Goal: Task Accomplishment & Management: Manage account settings

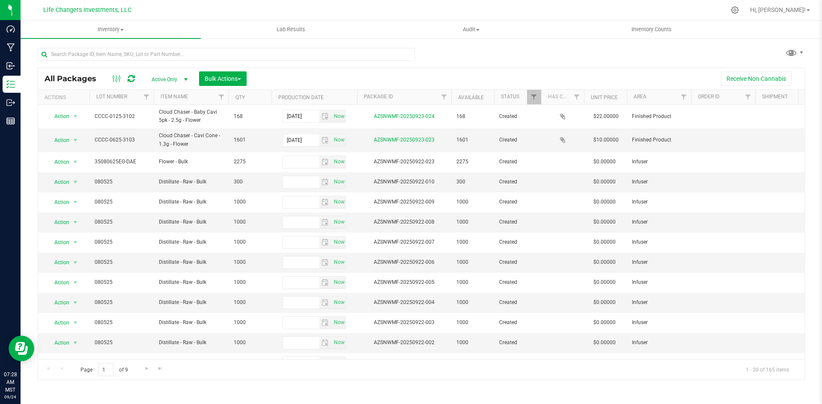
click at [185, 47] on div at bounding box center [230, 53] width 384 height 27
click at [187, 51] on input "text" at bounding box center [226, 54] width 377 height 13
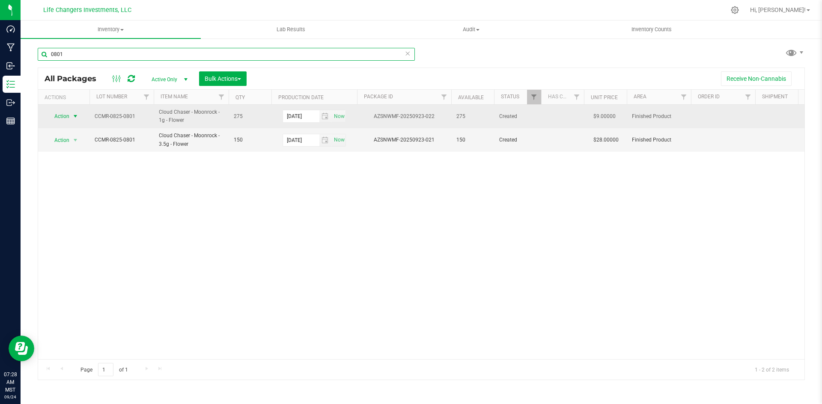
type input "0801"
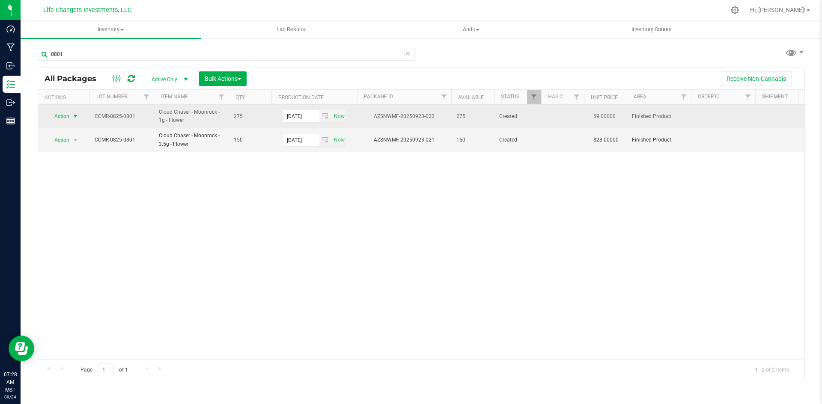
click at [74, 116] on span "select" at bounding box center [75, 116] width 7 height 7
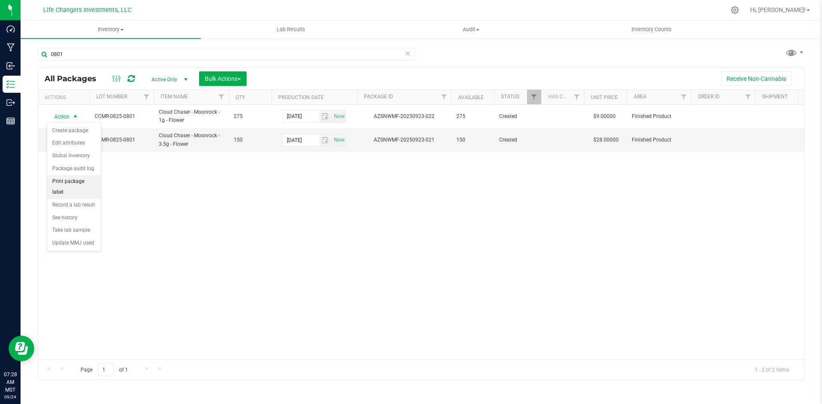
click at [87, 181] on li "Print package label" at bounding box center [74, 187] width 54 height 24
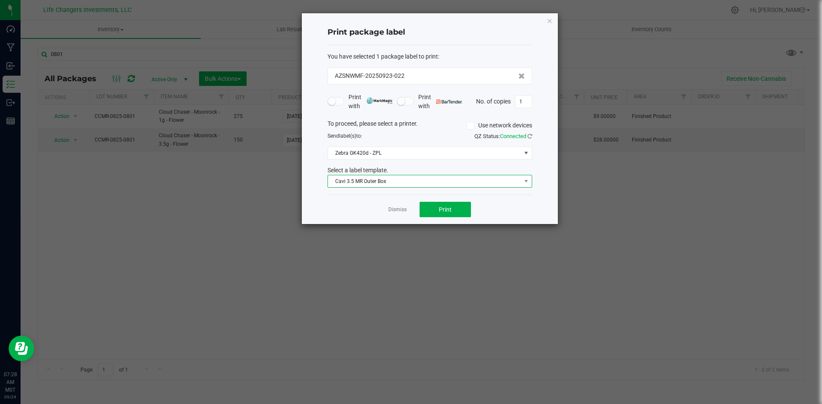
click at [371, 186] on span "Cavi 3.5 MR Outer Box" at bounding box center [424, 181] width 193 height 12
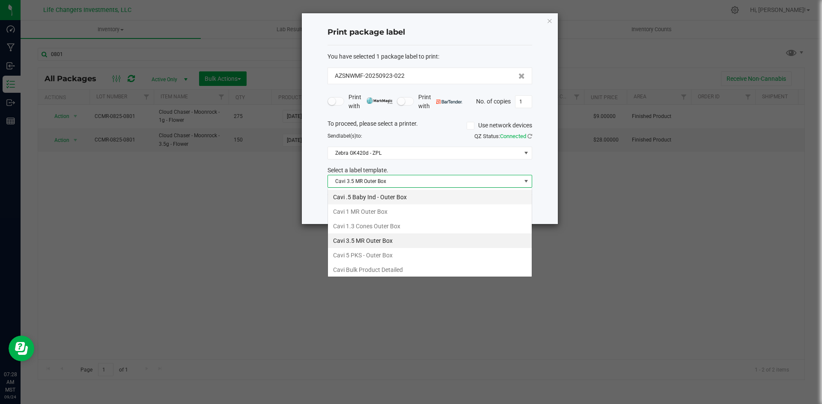
scroll to position [13, 205]
click at [369, 212] on li "Cavi 1 MR Outer Box" at bounding box center [430, 212] width 204 height 15
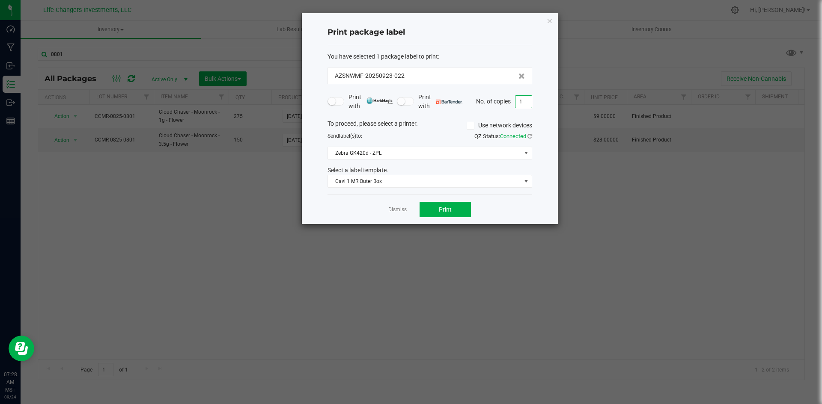
click at [522, 102] on input "1" at bounding box center [523, 102] width 16 height 12
type input "11"
click at [442, 213] on span "Print" at bounding box center [445, 209] width 13 height 7
click at [437, 205] on button "Print" at bounding box center [444, 209] width 51 height 15
click at [547, 21] on icon "button" at bounding box center [550, 20] width 6 height 10
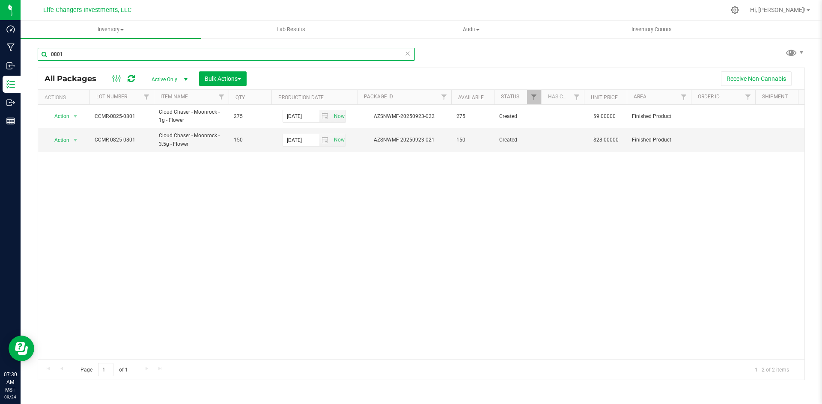
click at [70, 57] on input "0801" at bounding box center [226, 54] width 377 height 13
type input "0"
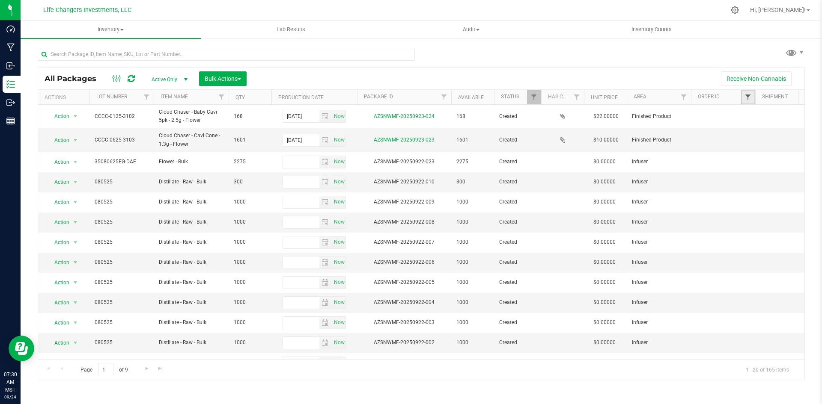
click at [751, 96] on span "Filter" at bounding box center [747, 97] width 7 height 7
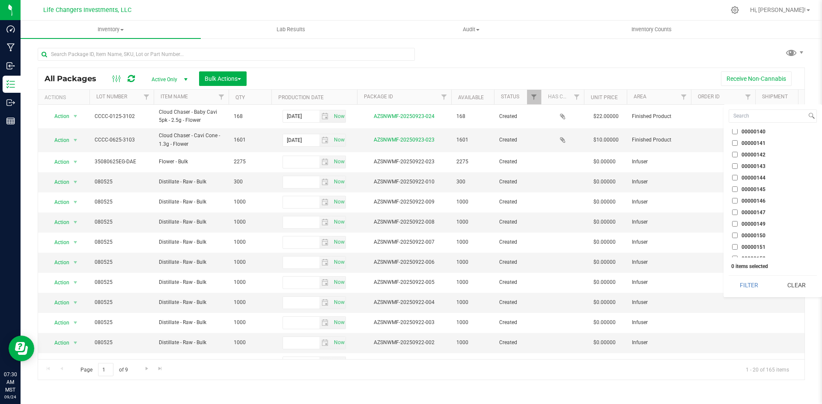
scroll to position [1129, 0]
click at [735, 252] on input "00000164" at bounding box center [735, 253] width 6 height 6
checkbox input "true"
click at [761, 283] on button "Filter" at bounding box center [749, 285] width 41 height 19
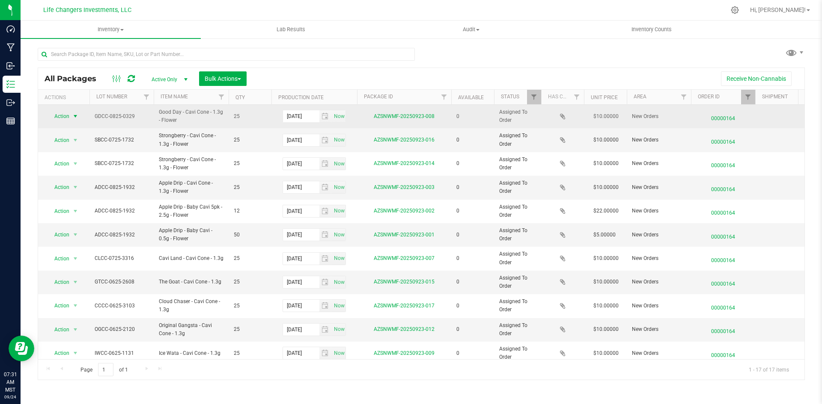
click at [60, 118] on span "Action" at bounding box center [58, 116] width 23 height 12
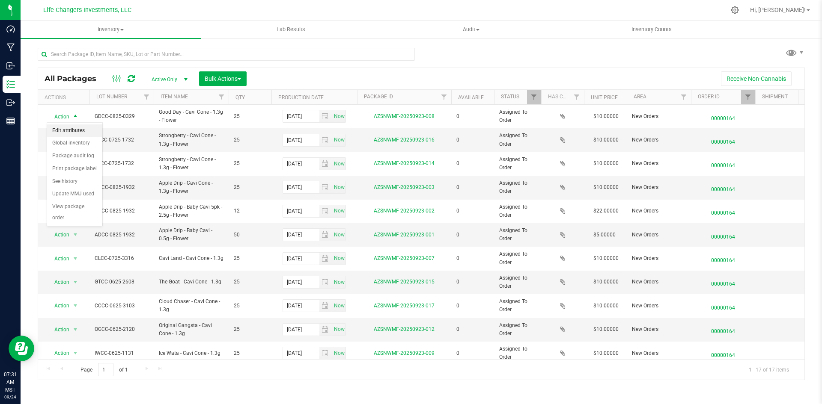
click at [86, 126] on li "Edit attributes" at bounding box center [74, 131] width 55 height 13
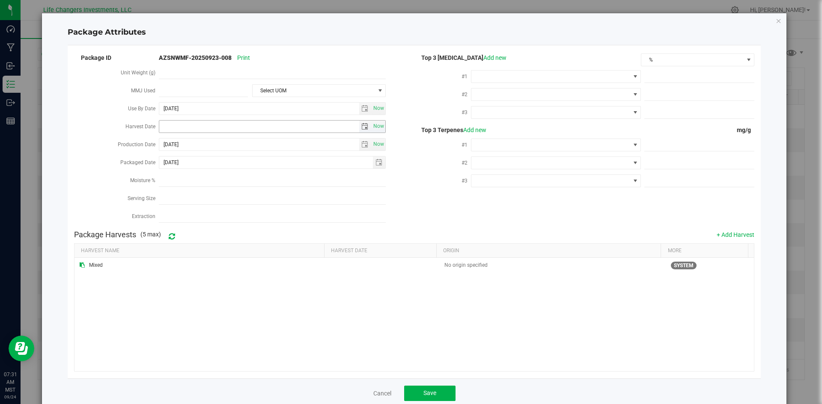
click at [361, 123] on span "select" at bounding box center [364, 126] width 7 height 7
click at [161, 143] on link "[DATE]" at bounding box center [204, 141] width 92 height 13
click at [161, 143] on link "2025" at bounding box center [204, 141] width 92 height 13
click at [241, 139] on link "[DATE]-[DATE]" at bounding box center [204, 141] width 92 height 13
click at [238, 164] on link "[DATE] - [DATE]" at bounding box center [236, 165] width 22 height 22
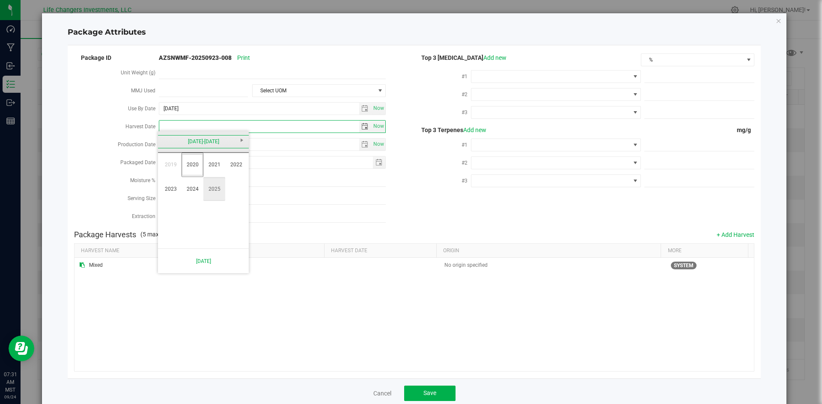
click at [219, 190] on link "2025" at bounding box center [214, 189] width 22 height 22
click at [239, 172] on link "Apr" at bounding box center [236, 165] width 22 height 22
click at [199, 168] on link "2" at bounding box center [203, 172] width 12 height 13
type input "[DATE]"
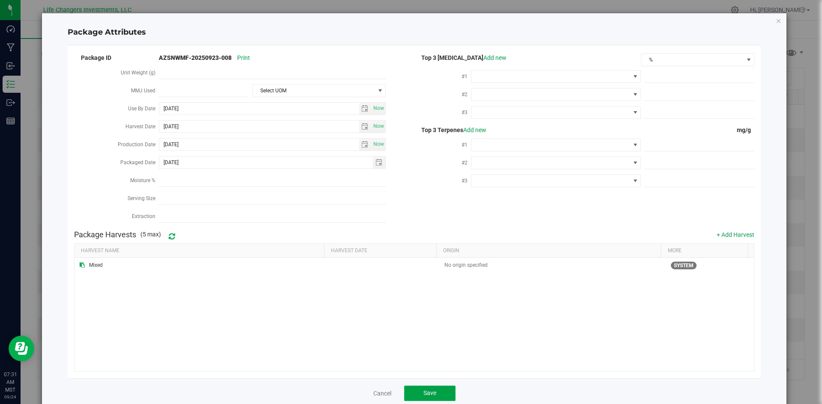
click at [416, 388] on button "Save" at bounding box center [429, 393] width 51 height 15
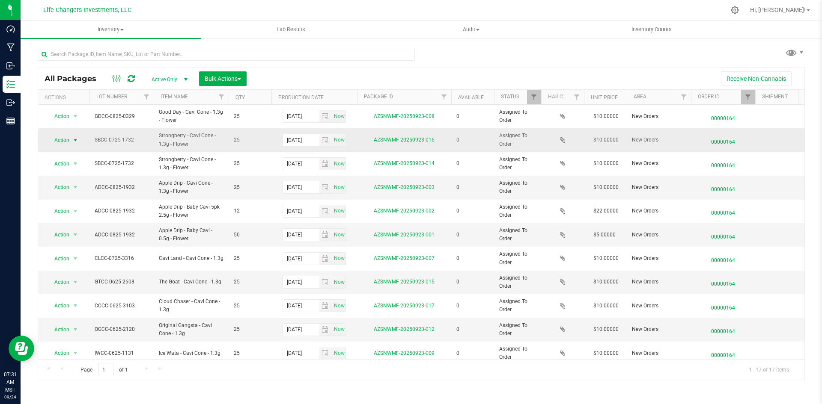
click at [62, 140] on span "Action" at bounding box center [58, 140] width 23 height 12
click at [67, 140] on span "Action" at bounding box center [58, 140] width 23 height 12
click at [74, 151] on li "Edit attributes" at bounding box center [74, 154] width 55 height 13
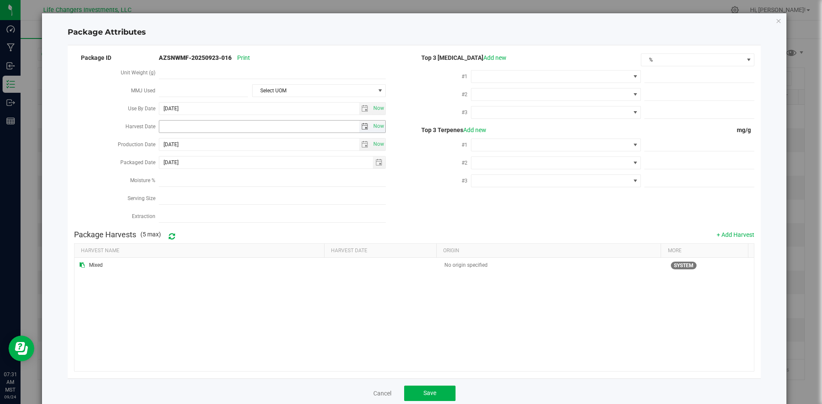
click at [364, 126] on span "select" at bounding box center [364, 126] width 7 height 7
click at [167, 137] on link "[DATE]" at bounding box center [204, 141] width 92 height 13
click at [235, 159] on link "Apr" at bounding box center [236, 165] width 22 height 22
click at [202, 174] on link "2" at bounding box center [203, 172] width 12 height 13
type input "[DATE]"
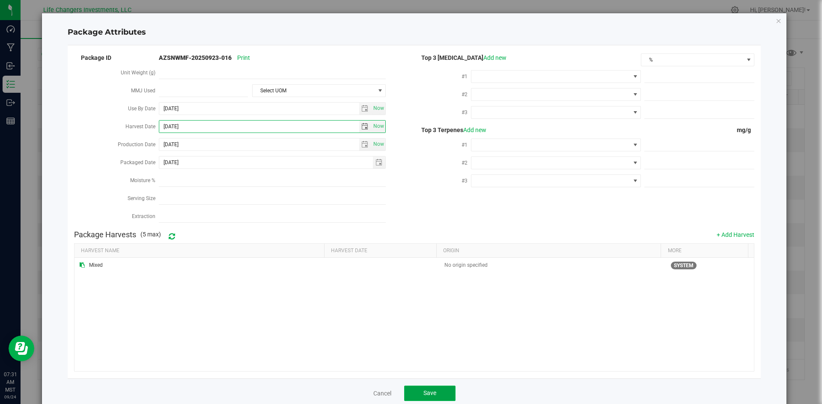
click at [440, 386] on button "Save" at bounding box center [429, 393] width 51 height 15
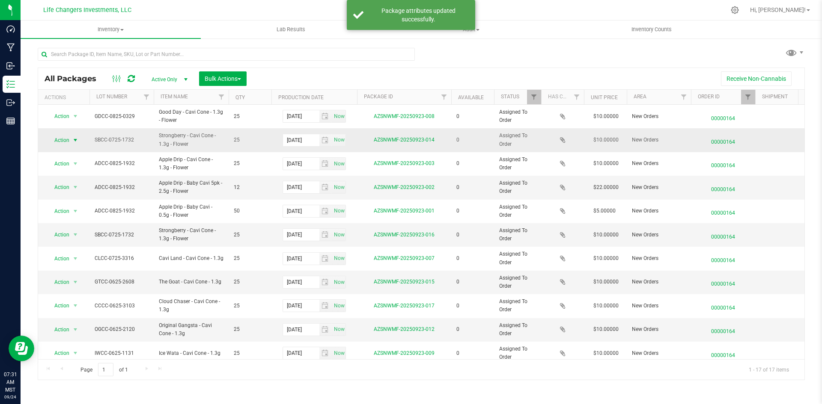
click at [68, 143] on span "Action" at bounding box center [58, 140] width 23 height 12
click at [68, 158] on li "Edit attributes" at bounding box center [74, 154] width 55 height 13
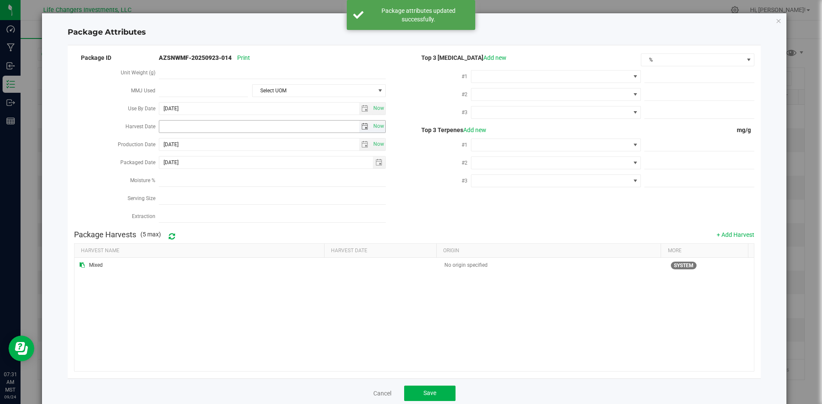
click at [361, 128] on span "select" at bounding box center [364, 126] width 7 height 7
click at [164, 136] on link "[DATE]" at bounding box center [204, 141] width 92 height 13
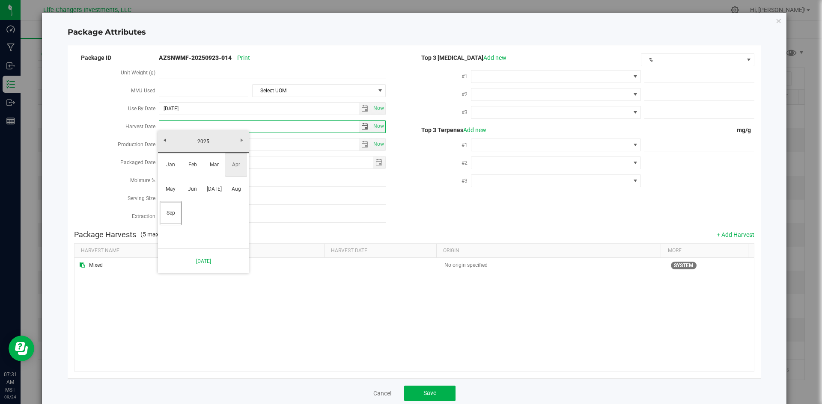
click at [229, 176] on td "Apr" at bounding box center [236, 165] width 22 height 24
click at [201, 170] on link "2" at bounding box center [203, 172] width 12 height 13
type input "[DATE]"
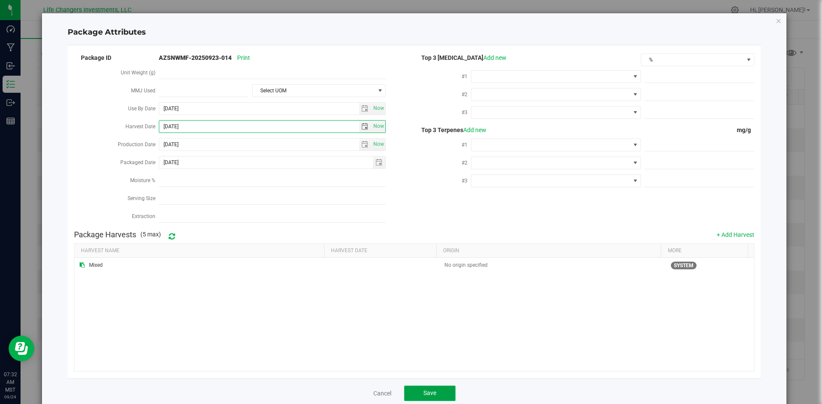
click at [433, 388] on button "Save" at bounding box center [429, 393] width 51 height 15
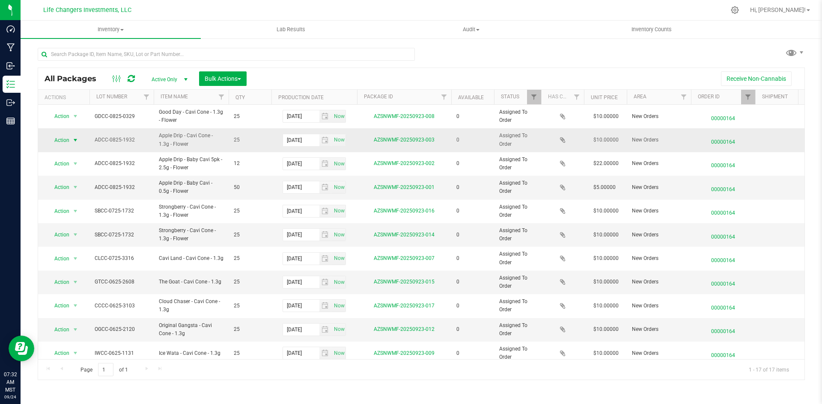
click at [67, 136] on span "Action" at bounding box center [58, 140] width 23 height 12
click at [74, 155] on li "Edit attributes" at bounding box center [74, 154] width 55 height 13
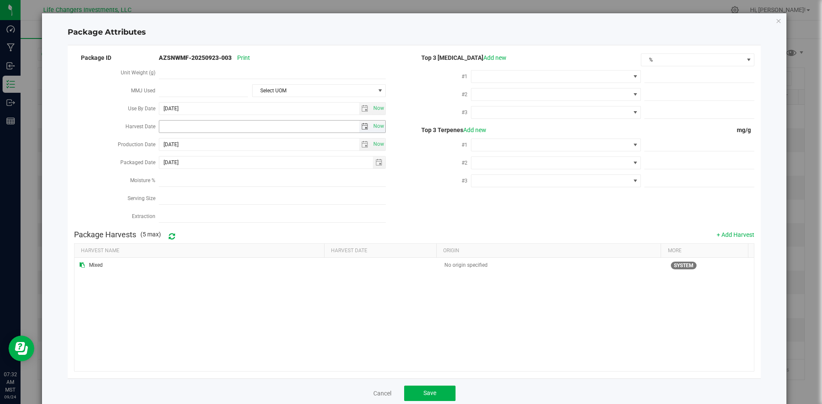
click at [363, 124] on span "select" at bounding box center [364, 126] width 7 height 7
click at [167, 141] on link "[DATE]" at bounding box center [204, 141] width 92 height 13
click at [232, 167] on link "Apr" at bounding box center [236, 165] width 22 height 22
click at [204, 172] on link "2" at bounding box center [203, 172] width 12 height 13
type input "[DATE]"
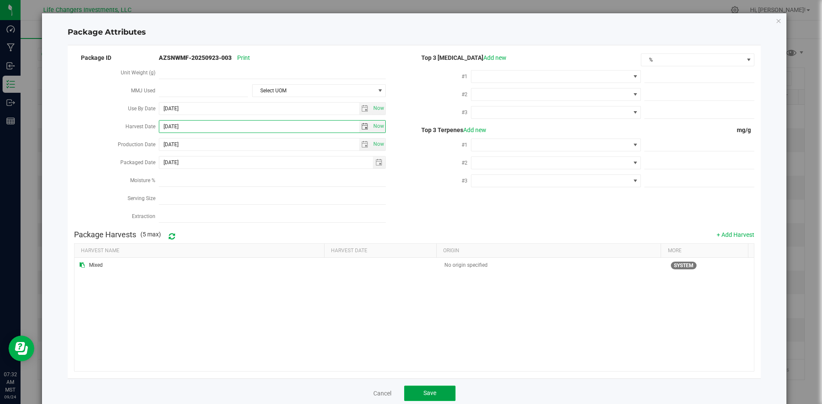
click at [427, 386] on button "Save" at bounding box center [429, 393] width 51 height 15
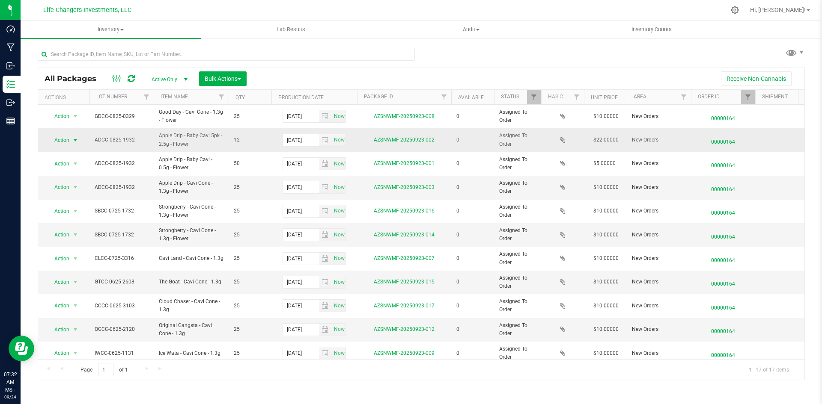
click at [57, 137] on span "Action" at bounding box center [58, 140] width 23 height 12
click at [78, 152] on li "Edit attributes" at bounding box center [74, 154] width 55 height 13
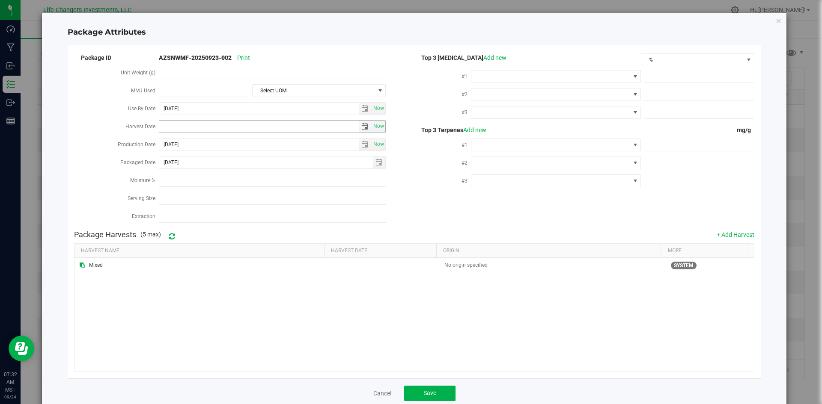
click at [361, 126] on span "select" at bounding box center [364, 126] width 7 height 7
click at [164, 139] on link "[DATE]" at bounding box center [204, 141] width 92 height 13
click at [238, 167] on link "Apr" at bounding box center [236, 165] width 22 height 22
click at [205, 172] on link "2" at bounding box center [203, 172] width 12 height 13
type input "[DATE]"
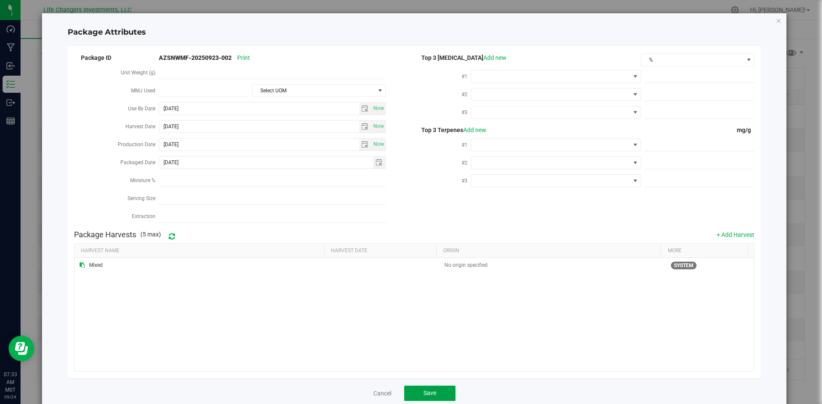
click at [426, 390] on span "Save" at bounding box center [429, 393] width 13 height 7
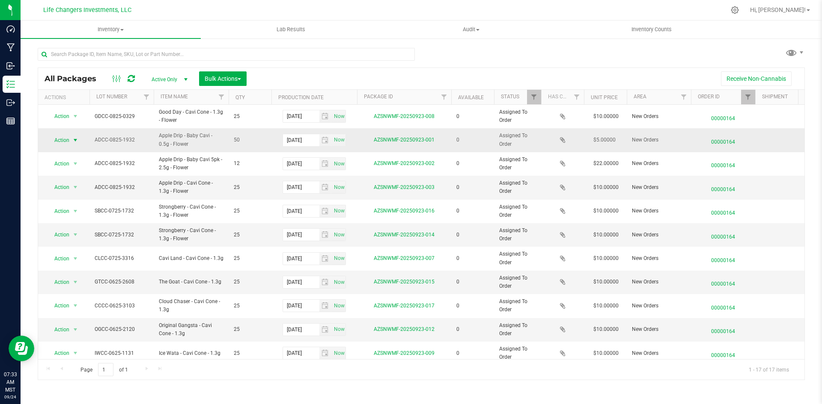
click at [71, 140] on span "select" at bounding box center [75, 140] width 11 height 12
click at [77, 153] on li "Edit attributes" at bounding box center [74, 154] width 55 height 13
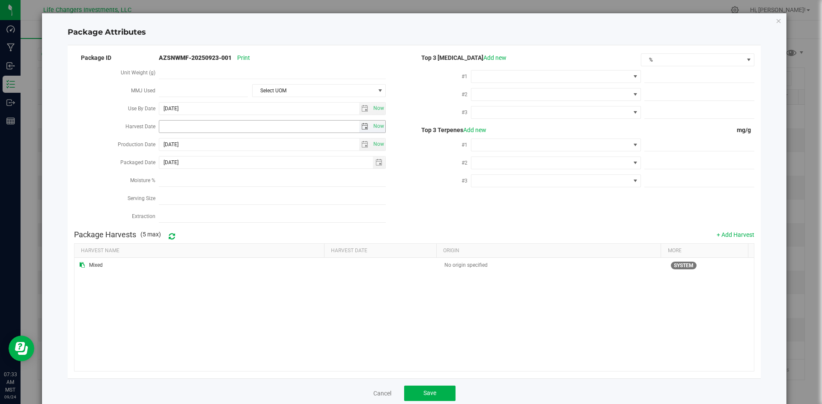
click at [361, 124] on span "select" at bounding box center [364, 126] width 7 height 7
click at [172, 137] on link "[DATE]" at bounding box center [204, 141] width 92 height 13
click at [228, 165] on link "Apr" at bounding box center [236, 165] width 22 height 22
click at [202, 172] on link "2" at bounding box center [203, 172] width 12 height 13
type input "[DATE]"
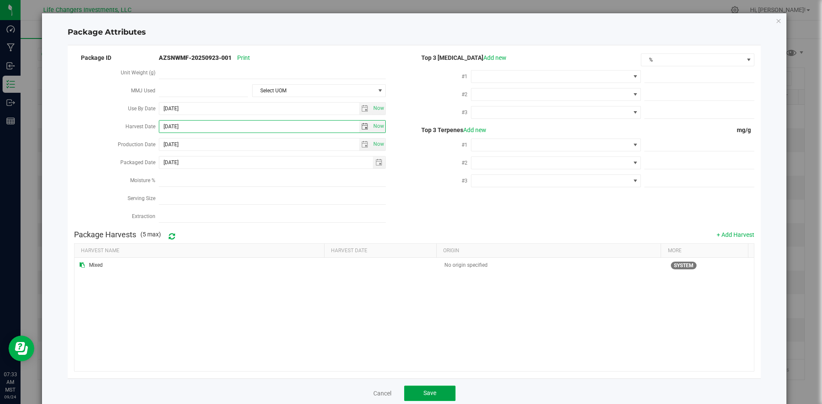
click at [441, 387] on button "Save" at bounding box center [429, 393] width 51 height 15
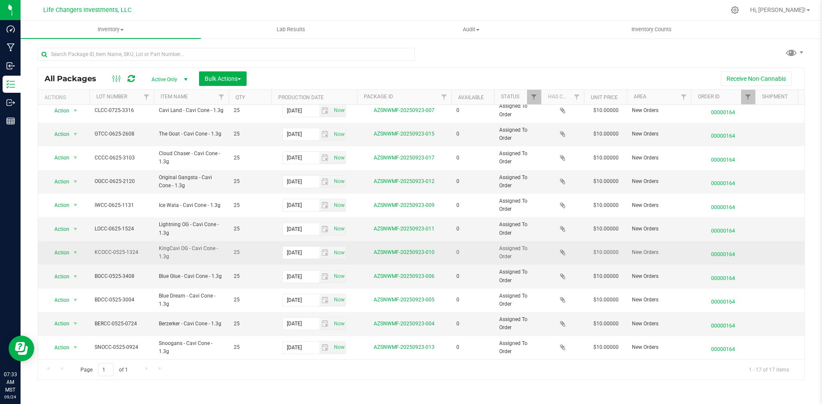
scroll to position [112, 0]
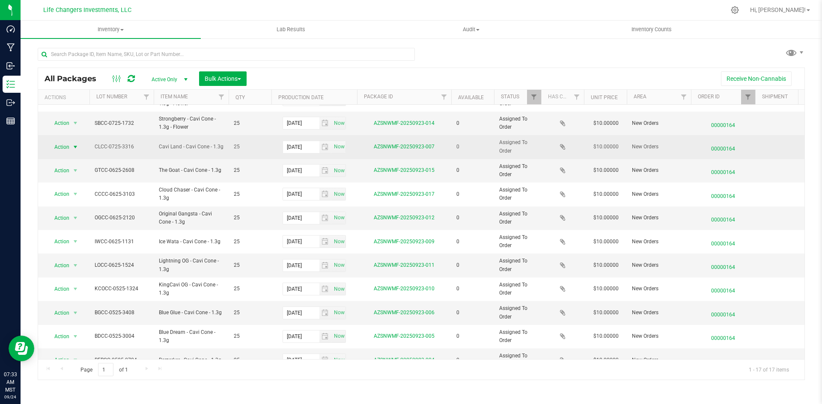
click at [60, 146] on span "Action" at bounding box center [58, 147] width 23 height 12
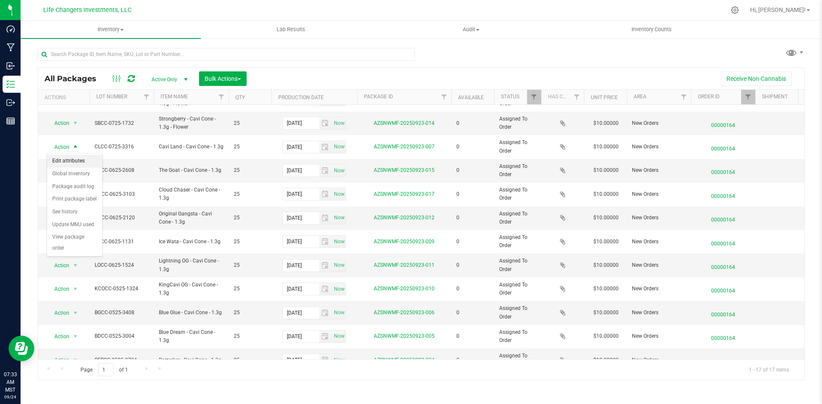
click at [66, 157] on li "Edit attributes" at bounding box center [74, 161] width 55 height 13
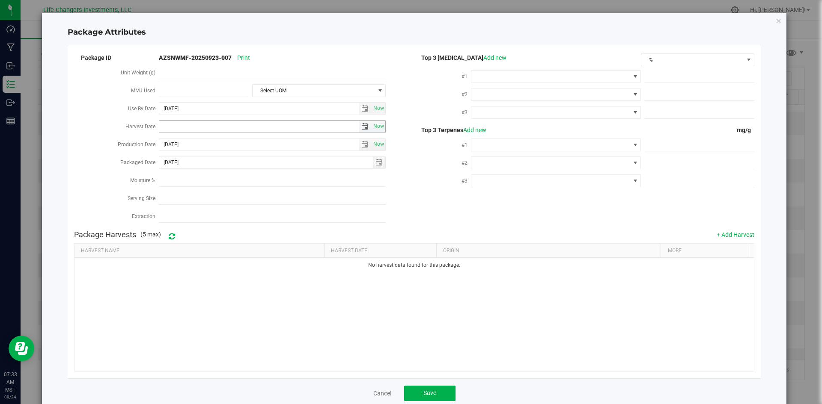
click at [362, 126] on span "select" at bounding box center [364, 126] width 7 height 7
click at [167, 143] on link "[DATE]" at bounding box center [204, 141] width 92 height 13
click at [239, 168] on link "Apr" at bounding box center [236, 165] width 22 height 22
click at [205, 171] on link "2" at bounding box center [203, 172] width 12 height 13
type input "[DATE]"
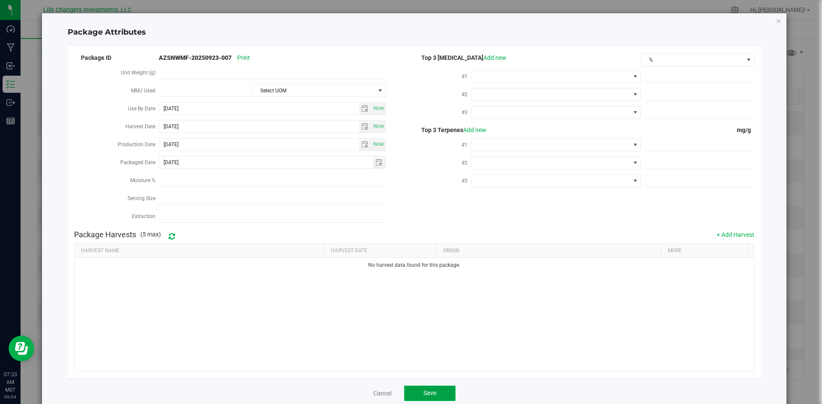
click at [435, 392] on button "Save" at bounding box center [429, 393] width 51 height 15
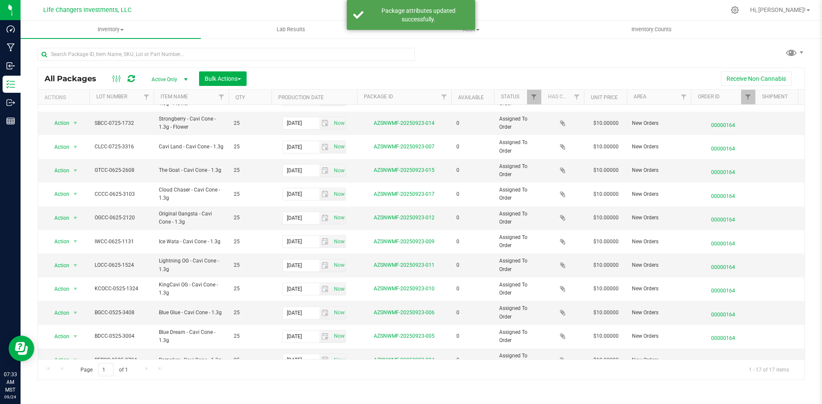
scroll to position [0, 0]
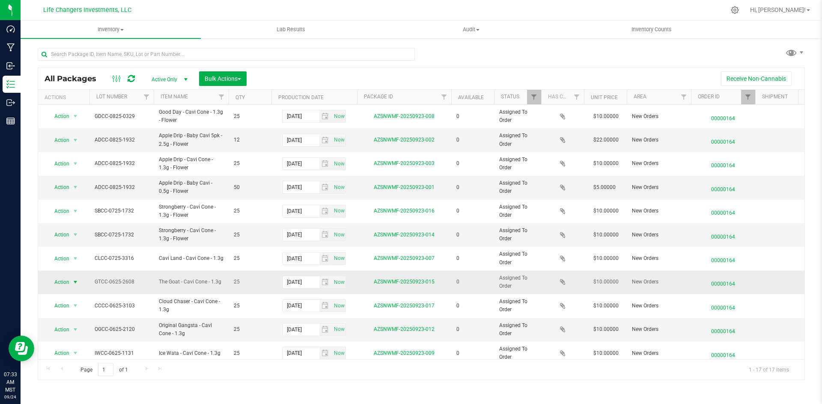
click at [56, 284] on span "Action" at bounding box center [58, 283] width 23 height 12
click at [71, 293] on li "Edit attributes" at bounding box center [74, 296] width 55 height 13
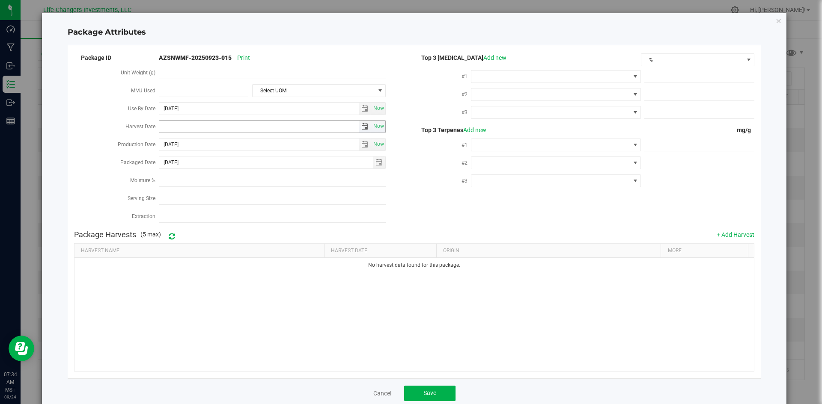
click at [361, 125] on span "select" at bounding box center [364, 126] width 7 height 7
click at [165, 140] on link "[DATE]" at bounding box center [204, 141] width 92 height 13
click at [229, 164] on link "Apr" at bounding box center [236, 165] width 22 height 22
click at [199, 170] on link "2" at bounding box center [203, 172] width 12 height 13
type input "[DATE]"
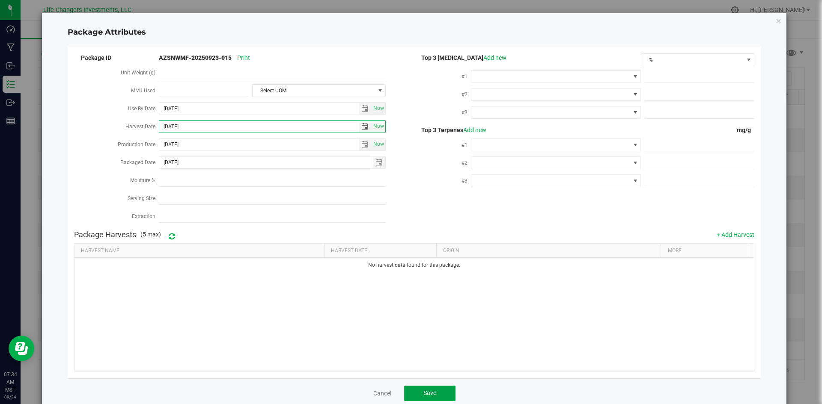
click at [418, 386] on button "Save" at bounding box center [429, 393] width 51 height 15
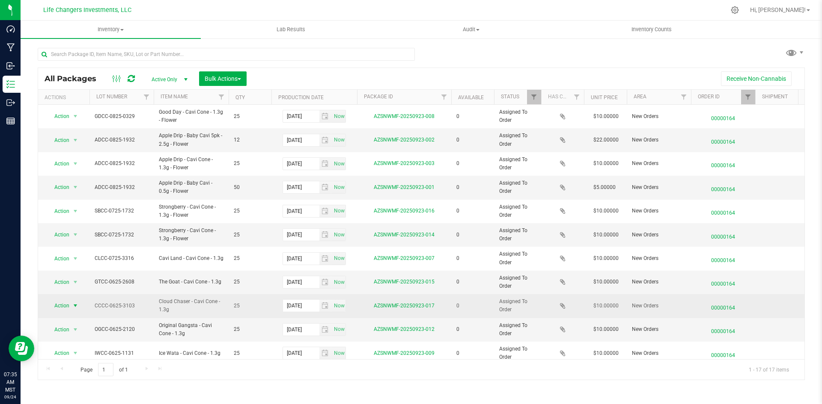
click at [71, 310] on span "select" at bounding box center [75, 306] width 11 height 12
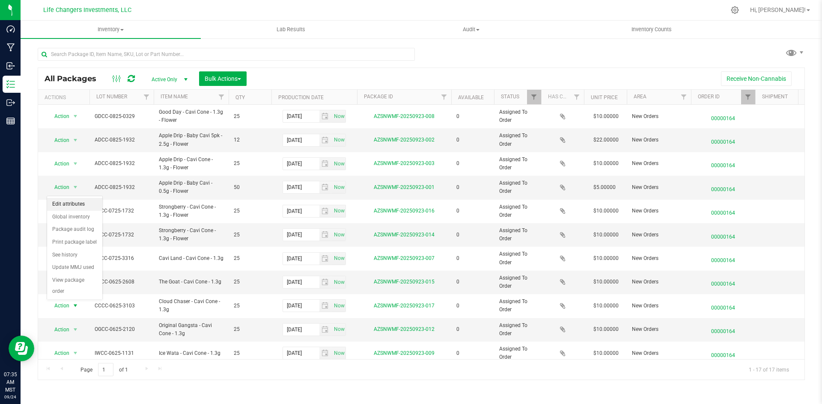
click at [86, 208] on li "Edit attributes" at bounding box center [74, 204] width 55 height 13
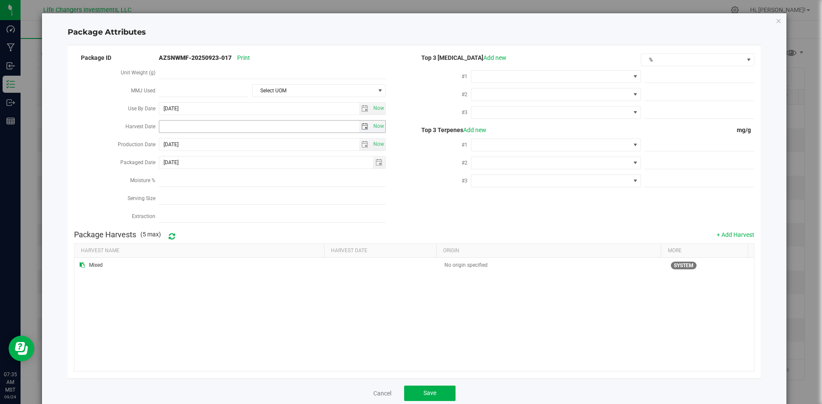
click at [361, 125] on span "select" at bounding box center [364, 126] width 7 height 7
click at [175, 143] on link "[DATE]" at bounding box center [204, 141] width 92 height 13
click at [237, 161] on link "Apr" at bounding box center [236, 165] width 22 height 22
click at [205, 171] on link "2" at bounding box center [203, 172] width 12 height 13
type input "[DATE]"
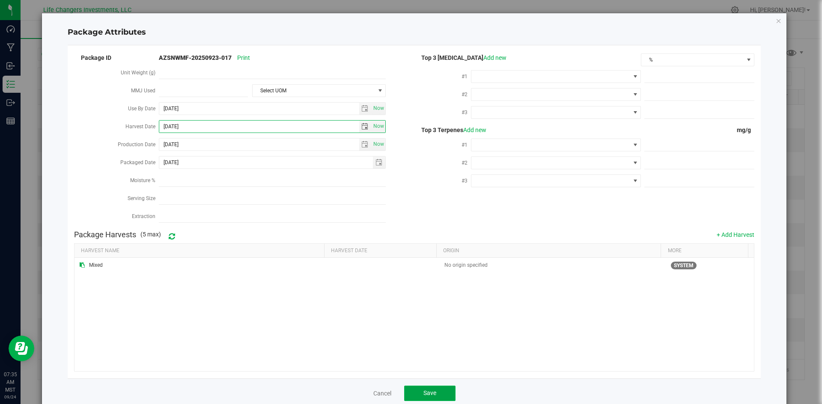
click at [434, 393] on button "Save" at bounding box center [429, 393] width 51 height 15
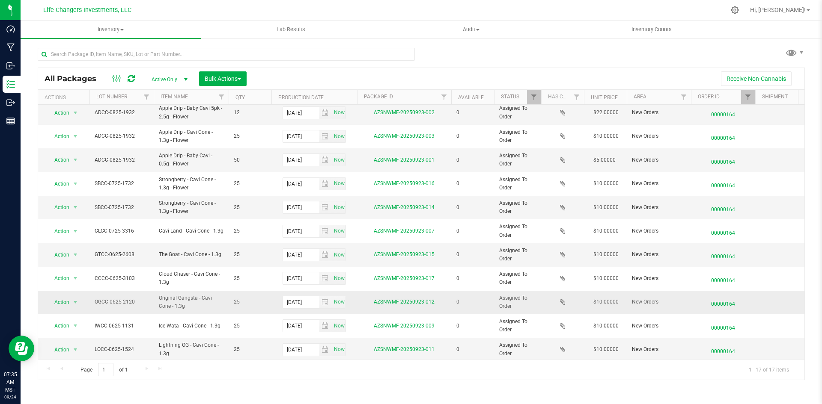
scroll to position [43, 0]
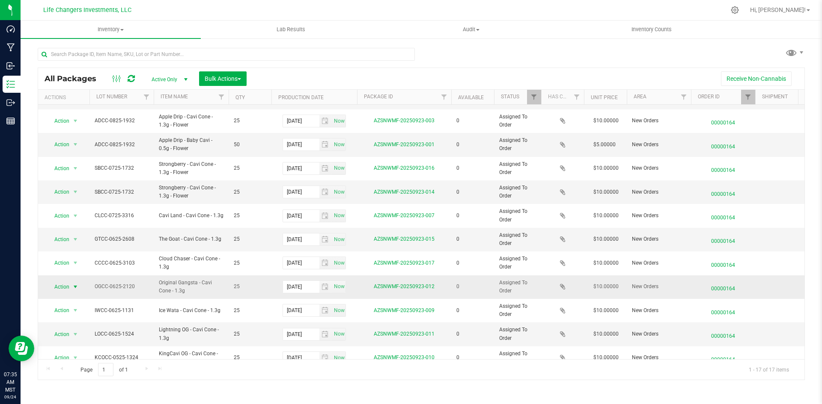
click at [61, 291] on span "Action" at bounding box center [58, 287] width 23 height 12
click at [65, 303] on li "Edit attributes" at bounding box center [74, 301] width 55 height 13
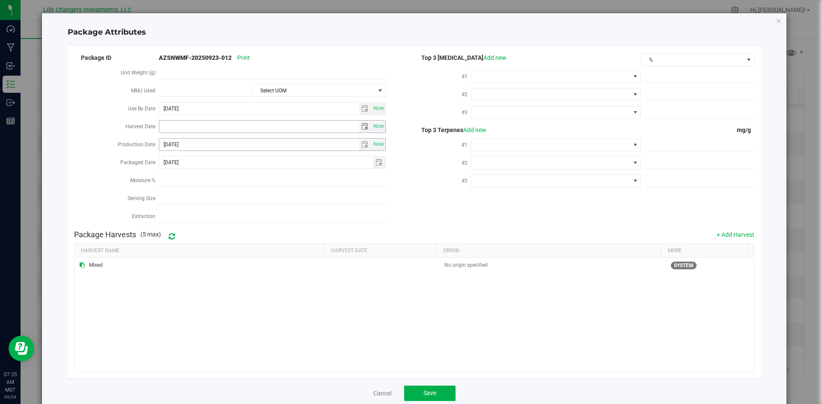
drag, startPoint x: 358, startPoint y: 126, endPoint x: 325, endPoint y: 136, distance: 34.4
click at [359, 126] on span "select" at bounding box center [365, 127] width 12 height 12
click at [165, 145] on link "[DATE]" at bounding box center [204, 141] width 92 height 13
click at [234, 162] on link "Apr" at bounding box center [236, 165] width 22 height 22
click at [199, 175] on link "2" at bounding box center [203, 172] width 12 height 13
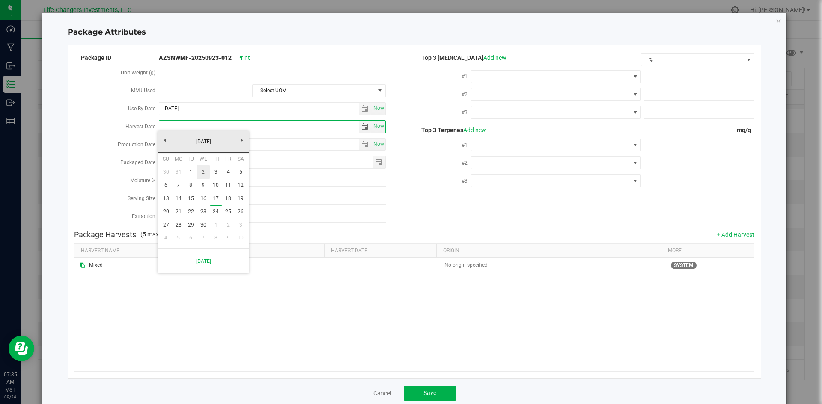
type input "[DATE]"
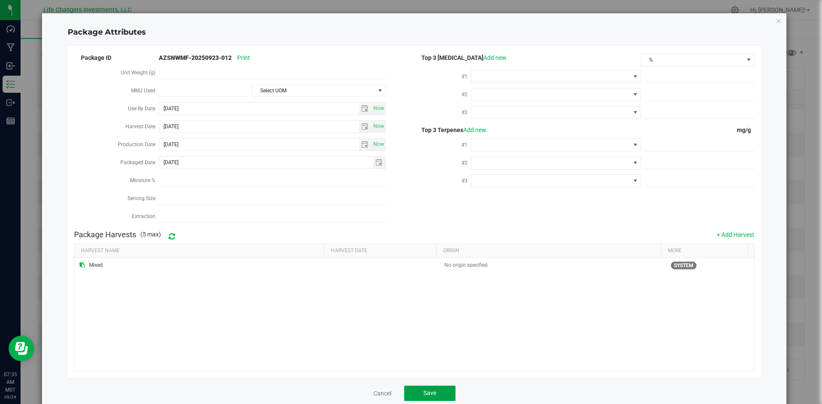
click at [409, 388] on button "Save" at bounding box center [429, 393] width 51 height 15
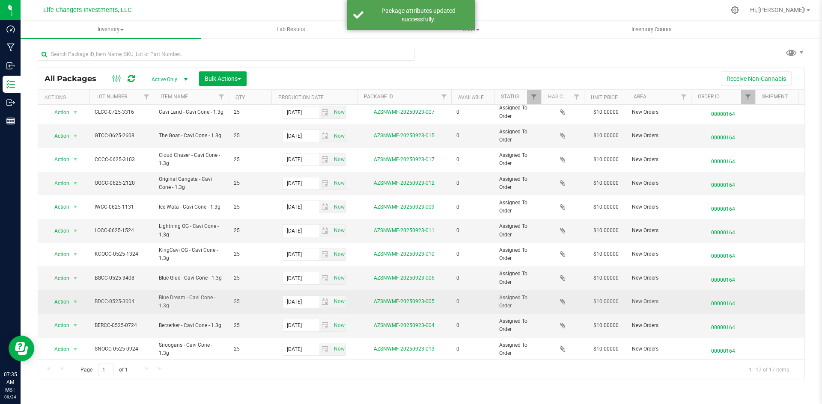
scroll to position [155, 0]
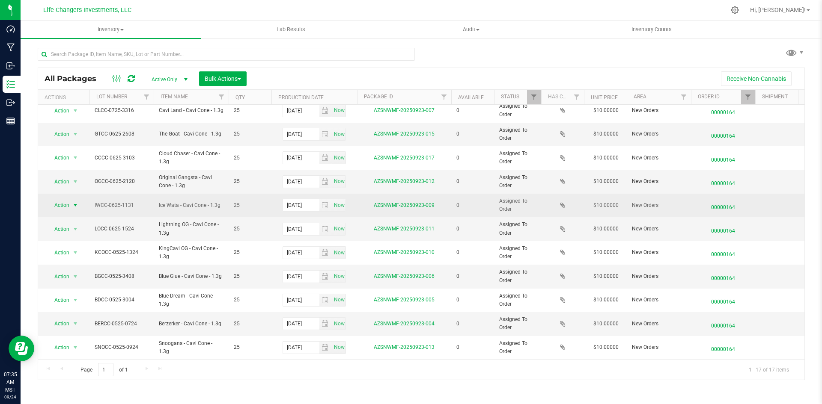
click at [71, 202] on span "select" at bounding box center [75, 205] width 11 height 12
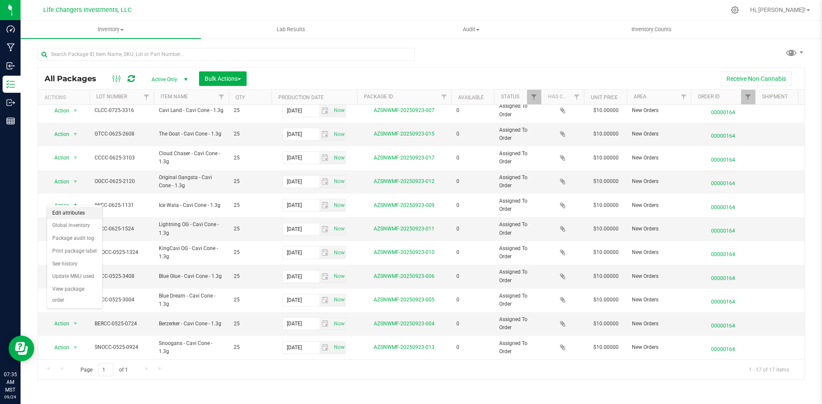
click at [78, 212] on li "Edit attributes" at bounding box center [74, 213] width 55 height 13
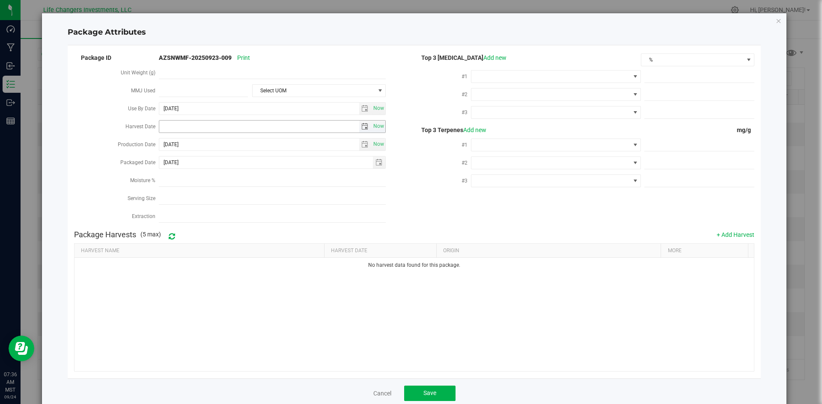
click at [362, 124] on span "select" at bounding box center [364, 126] width 7 height 7
click at [166, 137] on link "[DATE]" at bounding box center [204, 141] width 92 height 13
click at [242, 166] on link "Apr" at bounding box center [236, 165] width 22 height 22
click at [202, 172] on link "2" at bounding box center [203, 172] width 12 height 13
type input "[DATE]"
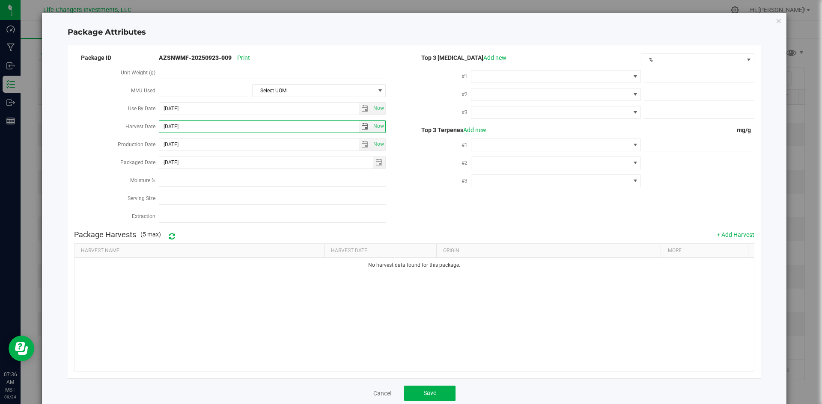
click at [418, 379] on div "Cancel Save" at bounding box center [414, 394] width 693 height 30
click at [419, 386] on button "Save" at bounding box center [429, 393] width 51 height 15
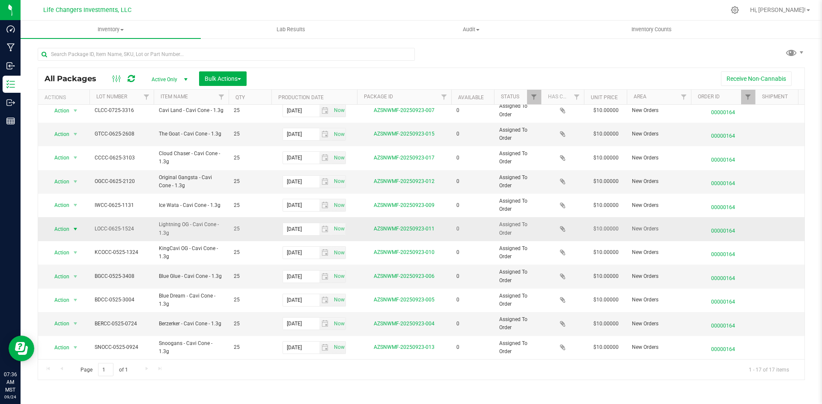
click at [68, 223] on span "Action" at bounding box center [58, 229] width 23 height 12
click at [80, 232] on li "Edit attributes" at bounding box center [74, 237] width 55 height 13
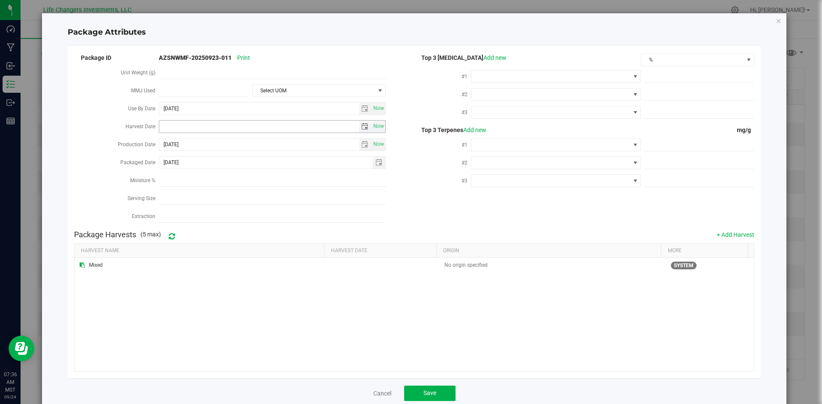
click at [363, 123] on span "select" at bounding box center [364, 126] width 7 height 7
click at [167, 139] on link "[DATE]" at bounding box center [204, 141] width 92 height 13
click at [229, 166] on link "Apr" at bounding box center [236, 165] width 22 height 22
click at [201, 172] on link "2" at bounding box center [203, 172] width 12 height 13
type input "[DATE]"
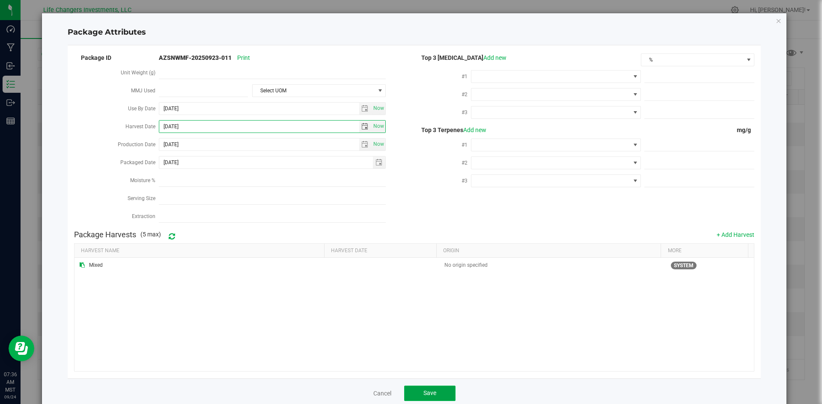
click at [427, 390] on span "Save" at bounding box center [429, 393] width 13 height 7
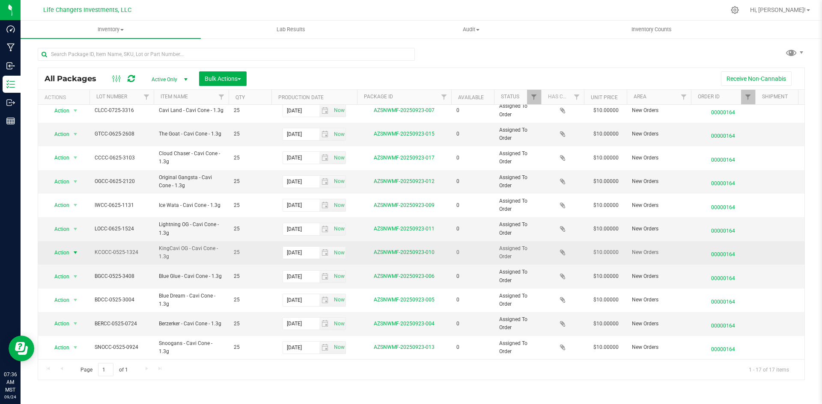
click at [65, 248] on span "Action" at bounding box center [58, 253] width 23 height 12
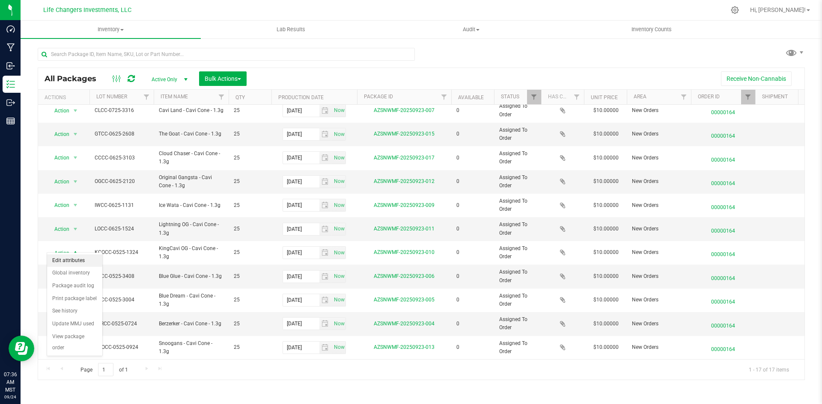
click at [75, 258] on li "Edit attributes" at bounding box center [74, 261] width 55 height 13
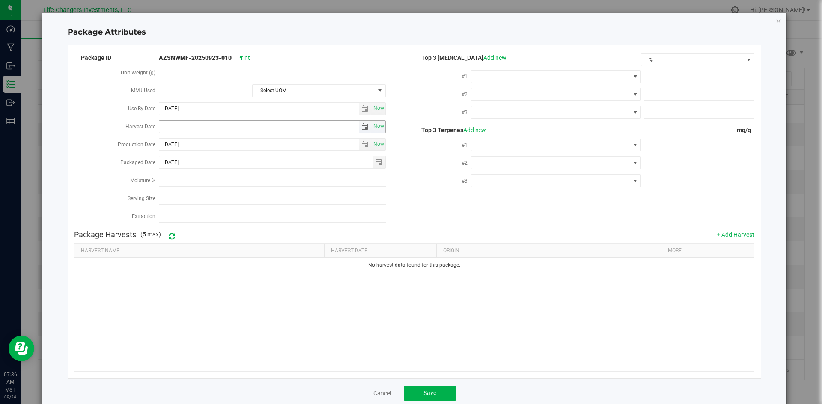
click at [361, 127] on span "select" at bounding box center [364, 126] width 7 height 7
click at [169, 140] on link "[DATE]" at bounding box center [204, 141] width 92 height 13
click at [193, 169] on link "Feb" at bounding box center [192, 165] width 22 height 22
click at [199, 198] on link "12" at bounding box center [203, 198] width 12 height 13
type input "[DATE]"
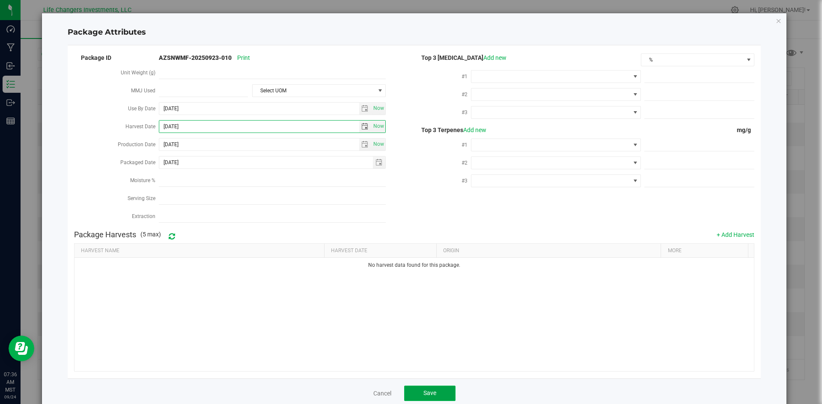
click at [431, 393] on span "Save" at bounding box center [429, 393] width 13 height 7
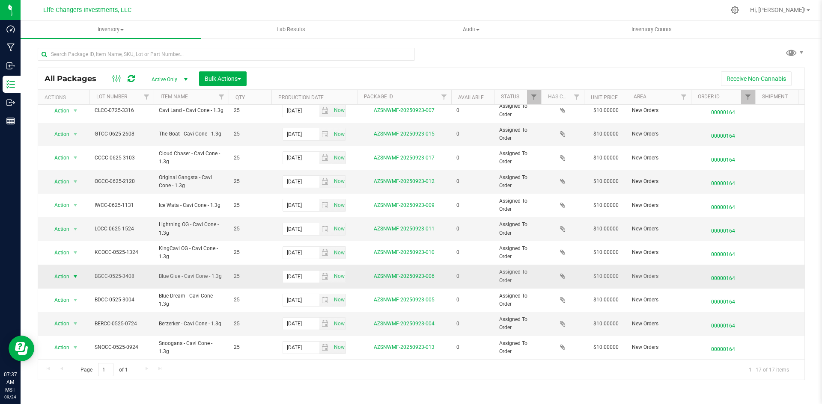
click at [55, 271] on span "Action" at bounding box center [58, 277] width 23 height 12
click at [62, 287] on li "Edit attributes" at bounding box center [74, 284] width 55 height 13
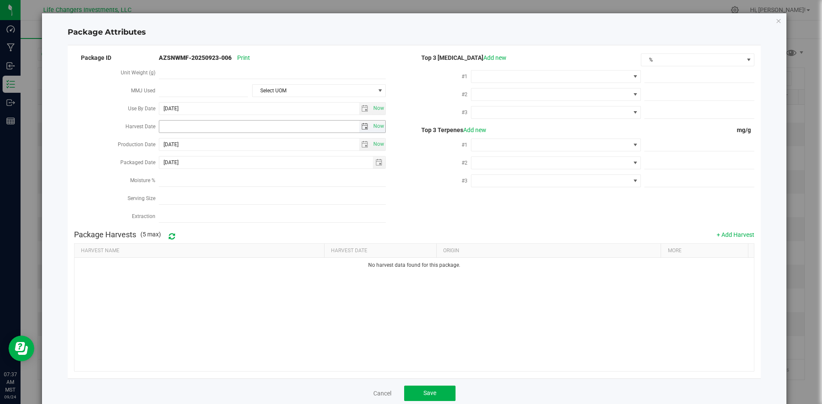
click at [363, 125] on span "select" at bounding box center [364, 126] width 7 height 7
click at [170, 141] on link "[DATE]" at bounding box center [204, 141] width 92 height 13
click at [191, 167] on link "Feb" at bounding box center [192, 165] width 22 height 22
click at [201, 193] on link "12" at bounding box center [203, 198] width 12 height 13
type input "[DATE]"
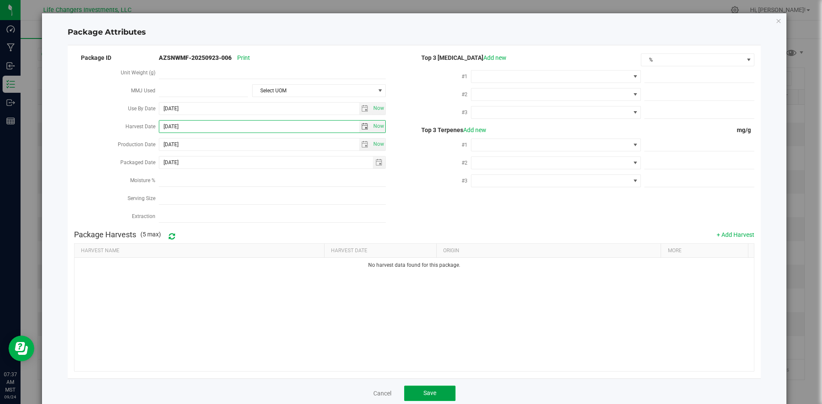
click at [427, 390] on span "Save" at bounding box center [429, 393] width 13 height 7
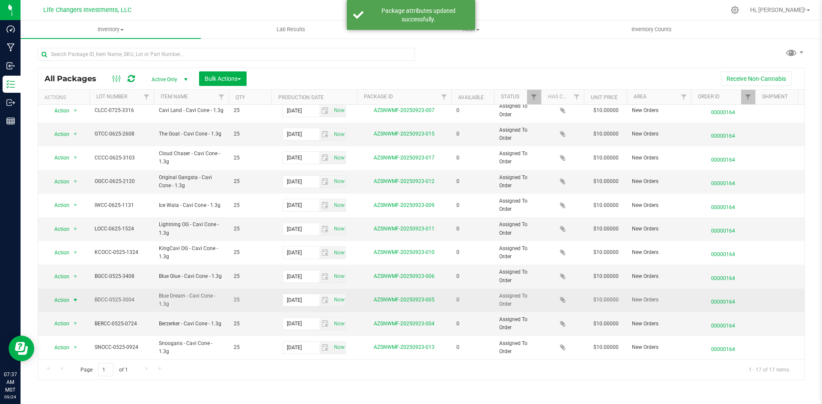
click at [69, 294] on span "Action" at bounding box center [58, 300] width 23 height 12
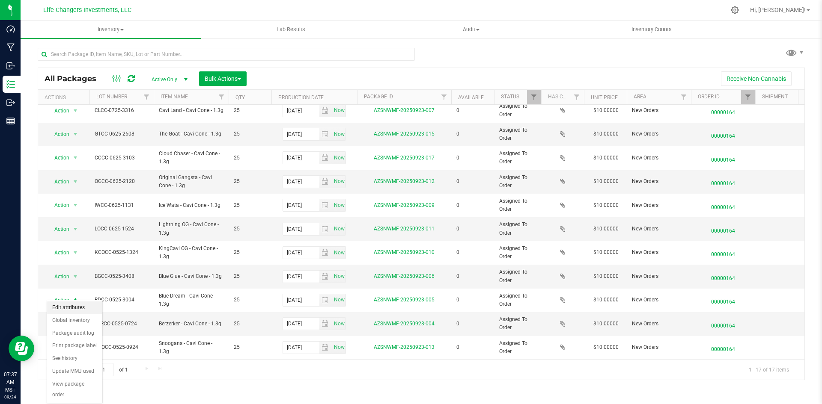
click at [83, 306] on li "Edit attributes" at bounding box center [74, 308] width 55 height 13
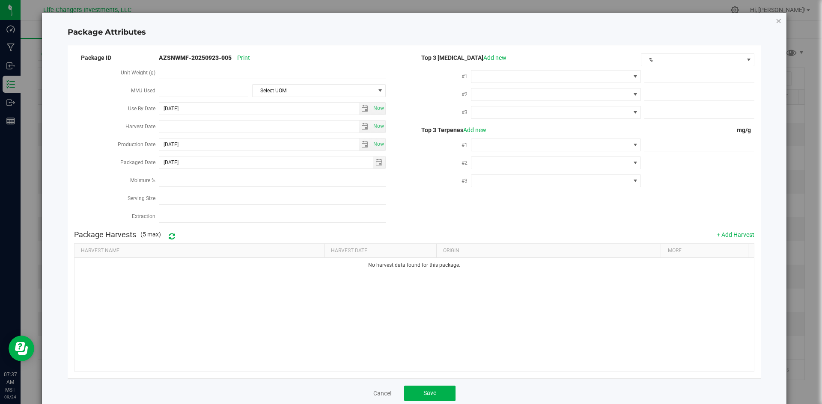
click at [776, 21] on icon "Close modal" at bounding box center [779, 20] width 6 height 10
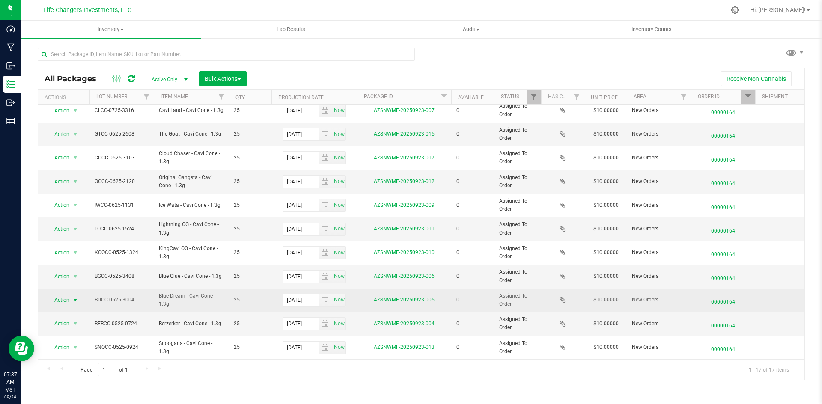
click at [61, 294] on span "Action" at bounding box center [58, 300] width 23 height 12
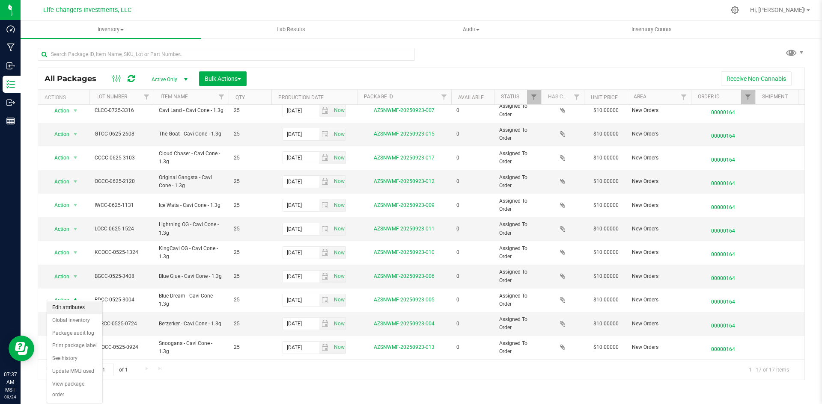
click at [86, 303] on li "Edit attributes" at bounding box center [74, 308] width 55 height 13
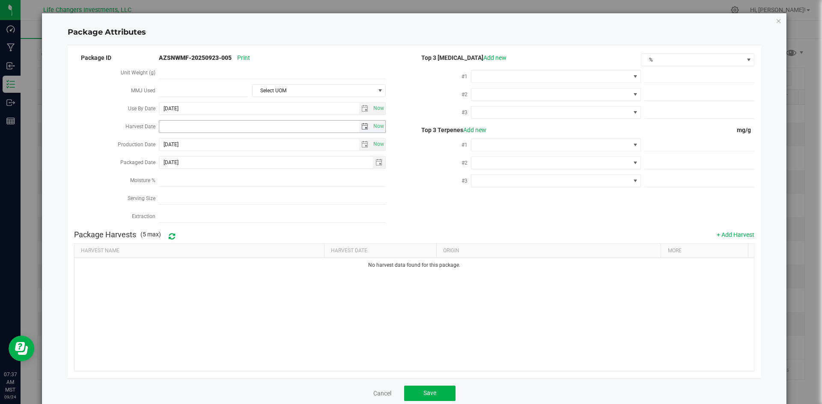
click at [359, 124] on span "select" at bounding box center [365, 127] width 12 height 12
click at [168, 142] on link "[DATE]" at bounding box center [204, 141] width 92 height 13
click at [195, 164] on link "Feb" at bounding box center [192, 165] width 22 height 22
click at [207, 199] on link "12" at bounding box center [203, 198] width 12 height 13
type input "[DATE]"
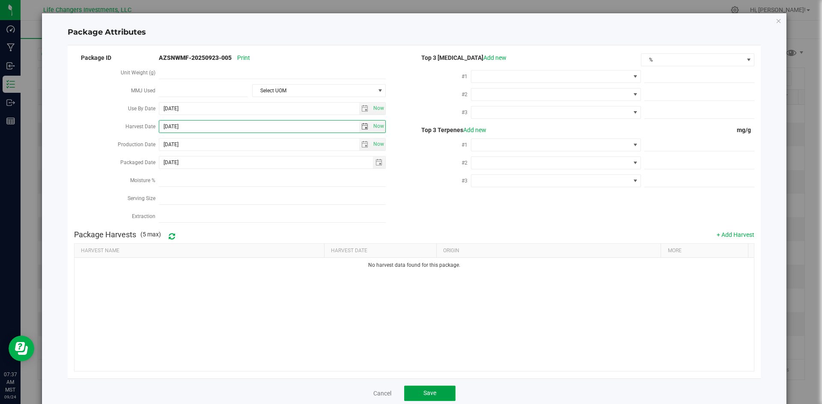
click at [413, 389] on button "Save" at bounding box center [429, 393] width 51 height 15
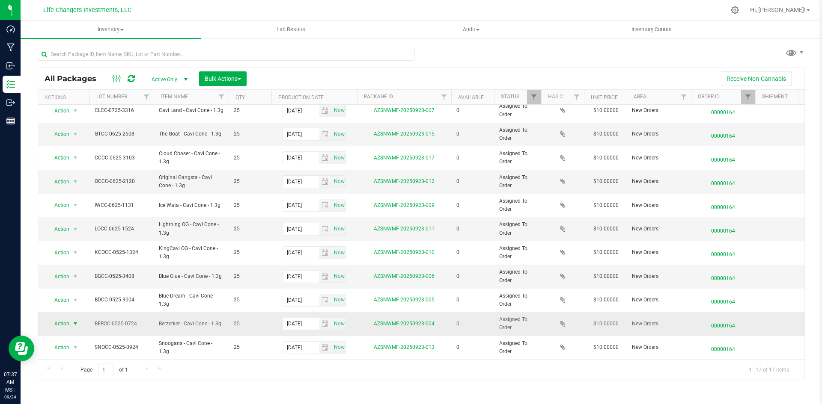
click at [56, 318] on span "Action" at bounding box center [58, 324] width 23 height 12
click at [73, 214] on li "Edit attributes" at bounding box center [74, 216] width 55 height 13
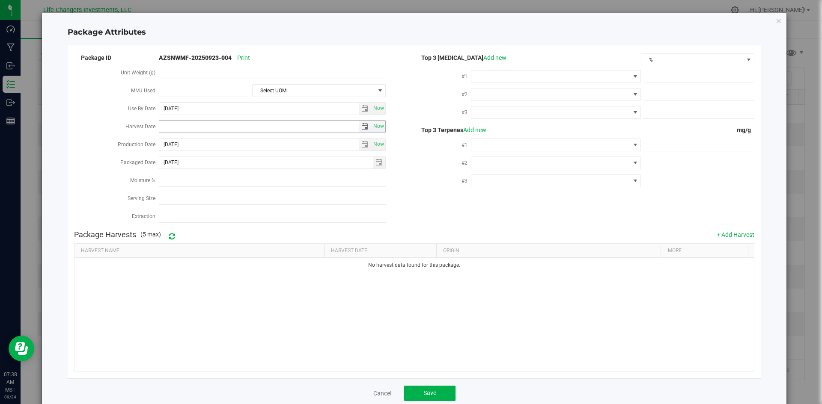
click at [363, 130] on span "select" at bounding box center [365, 127] width 12 height 12
click at [169, 137] on link "[DATE]" at bounding box center [204, 141] width 92 height 13
click at [197, 167] on link "Feb" at bounding box center [192, 165] width 22 height 22
click at [206, 198] on link "12" at bounding box center [203, 198] width 12 height 13
type input "[DATE]"
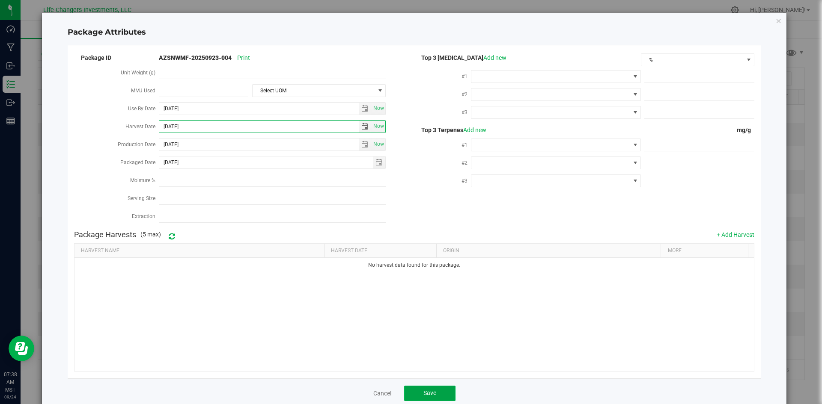
click at [431, 393] on button "Save" at bounding box center [429, 393] width 51 height 15
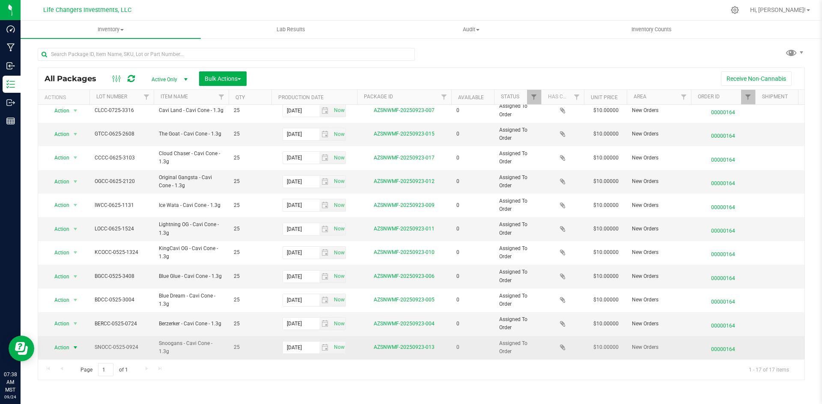
click at [59, 344] on span "Action" at bounding box center [58, 348] width 23 height 12
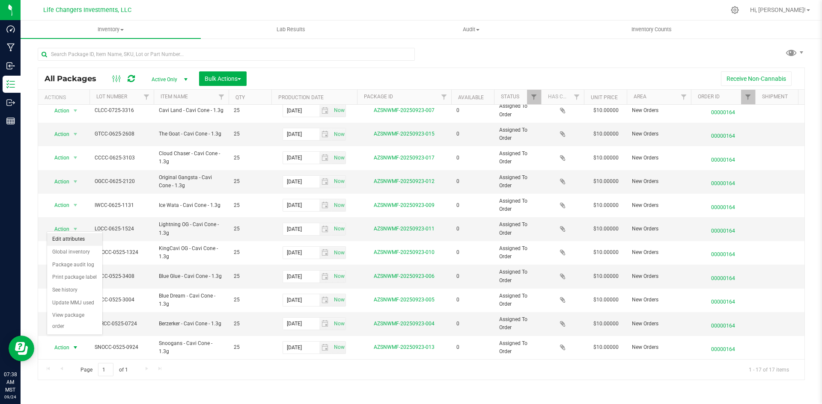
click at [77, 237] on li "Edit attributes" at bounding box center [74, 239] width 55 height 13
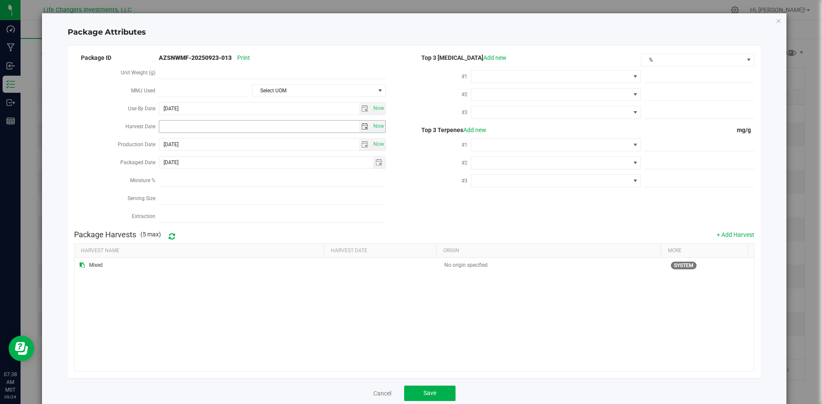
click at [364, 125] on span "select" at bounding box center [364, 126] width 7 height 7
click at [168, 142] on link "[DATE]" at bounding box center [204, 141] width 92 height 13
click at [199, 168] on link "Feb" at bounding box center [192, 165] width 22 height 22
click at [205, 202] on link "12" at bounding box center [203, 198] width 12 height 13
type input "[DATE]"
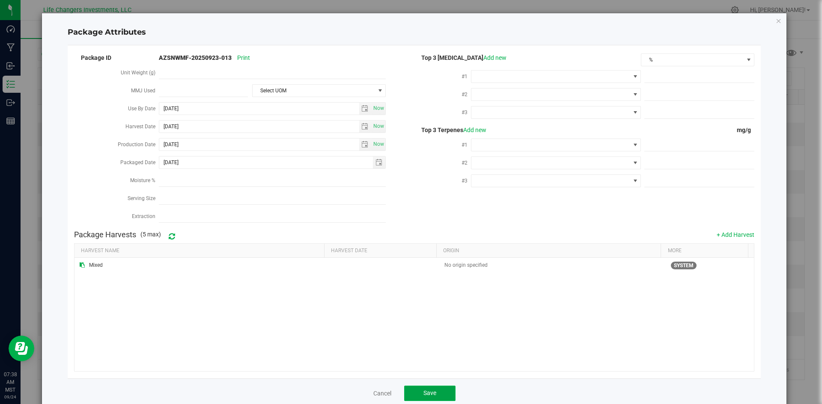
click at [437, 386] on button "Save" at bounding box center [429, 393] width 51 height 15
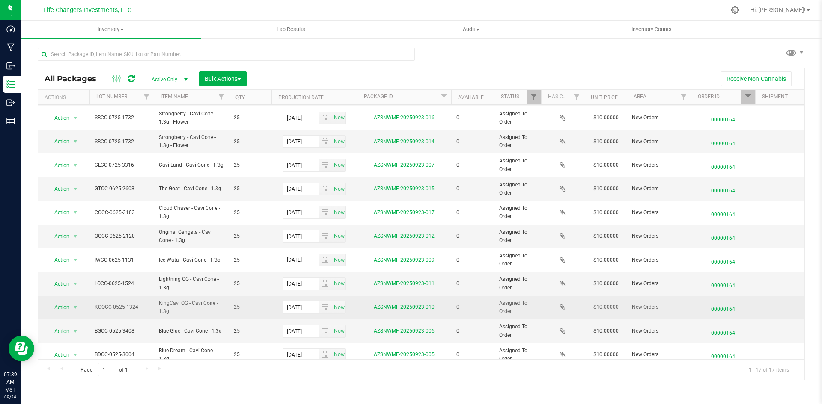
scroll to position [0, 0]
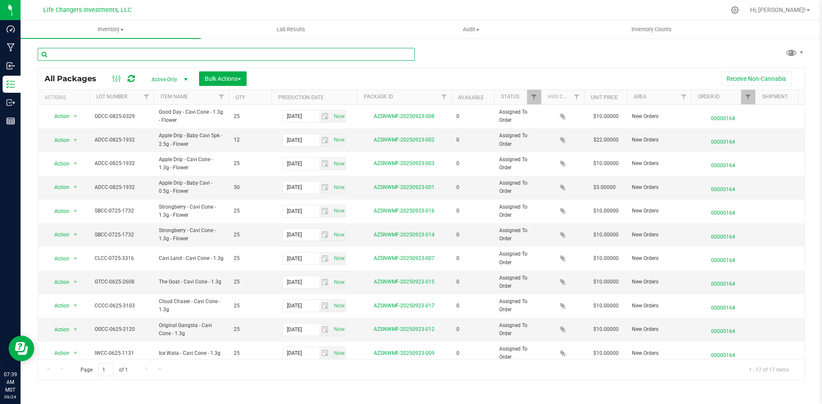
click at [89, 56] on input "text" at bounding box center [226, 54] width 377 height 13
click at [748, 98] on span "Filter" at bounding box center [747, 97] width 7 height 7
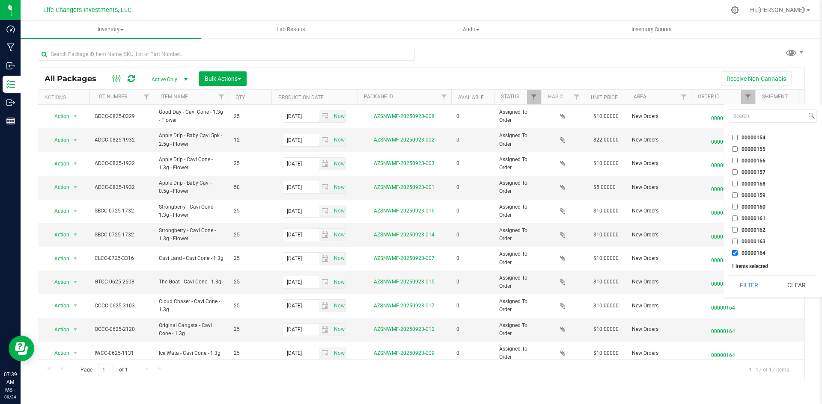
click at [733, 253] on input "00000164" at bounding box center [735, 253] width 6 height 6
checkbox input "false"
click at [780, 283] on button "Clear" at bounding box center [796, 285] width 41 height 19
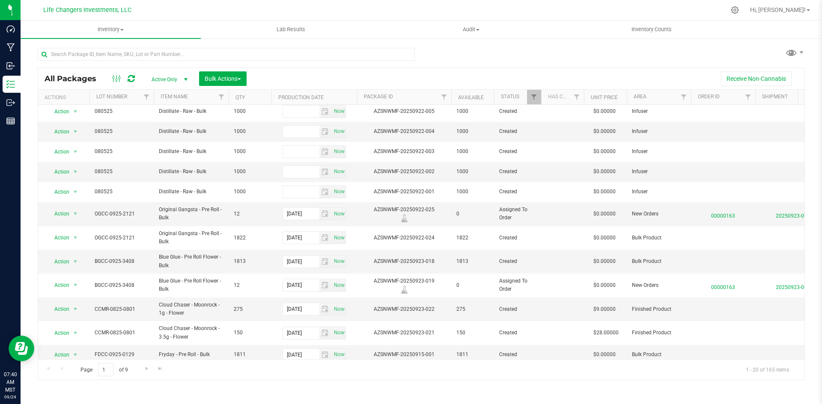
scroll to position [183, 0]
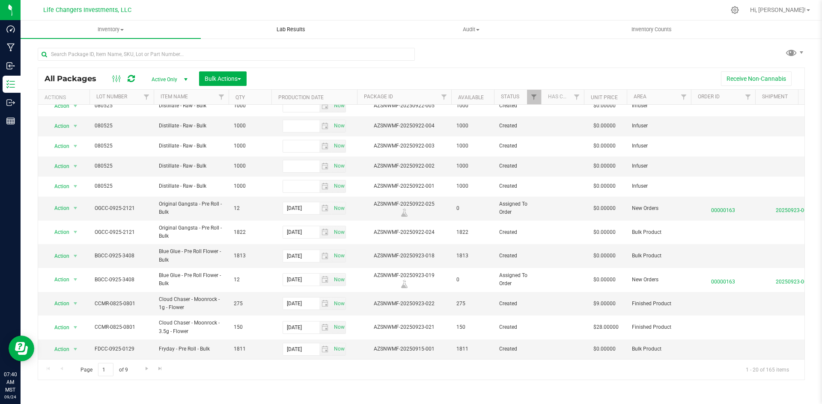
click at [275, 28] on span "Lab Results" at bounding box center [291, 30] width 52 height 8
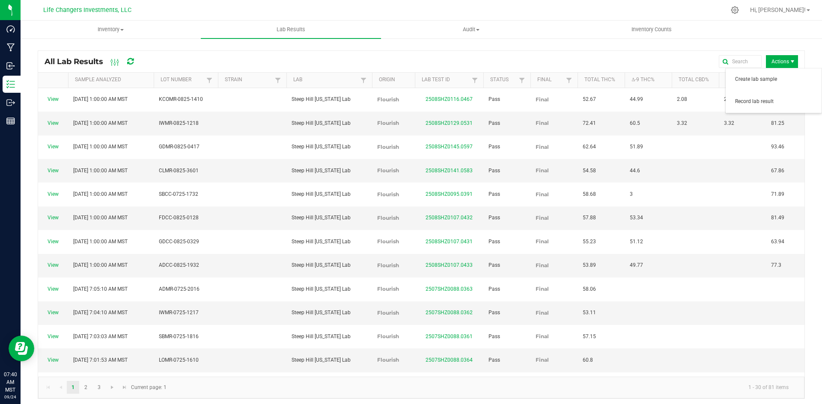
click at [784, 65] on span "Actions" at bounding box center [782, 61] width 32 height 13
click at [778, 102] on span "Record lab result" at bounding box center [775, 101] width 81 height 7
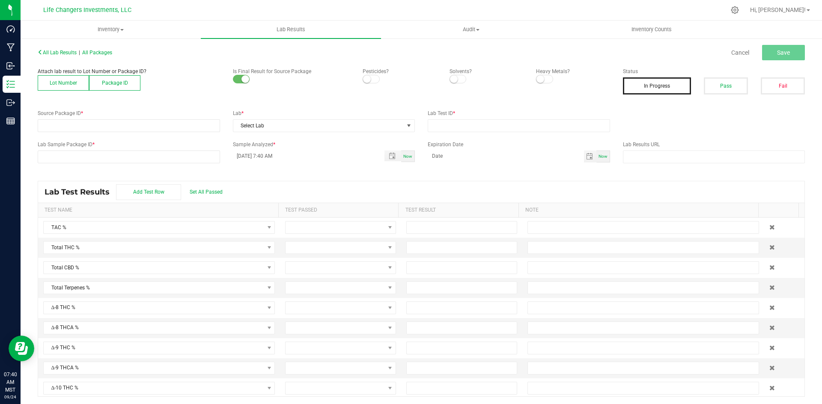
click at [64, 86] on button "Lot Number" at bounding box center [63, 82] width 51 height 15
click at [86, 126] on span at bounding box center [123, 126] width 171 height 12
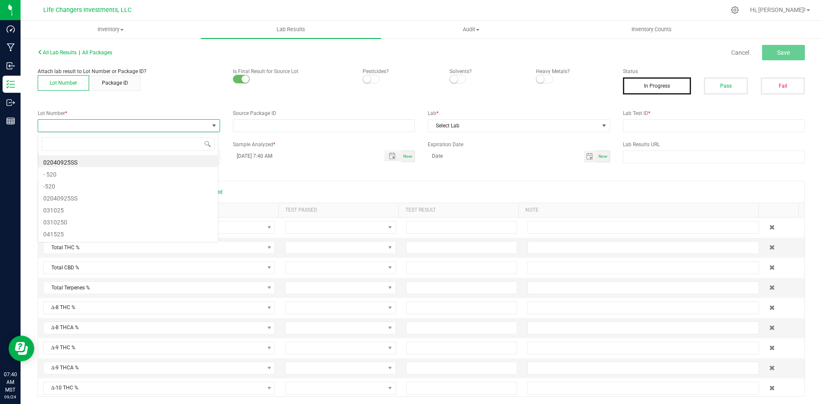
scroll to position [13, 181]
type input "0801"
click at [95, 161] on li "CCMR-0825-0801" at bounding box center [128, 161] width 180 height 12
click at [375, 76] on span at bounding box center [371, 79] width 17 height 9
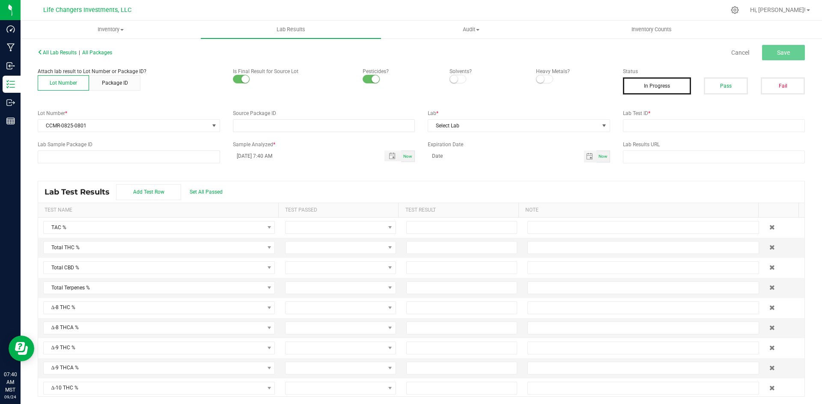
click at [453, 80] on small at bounding box center [454, 79] width 8 height 8
click at [545, 80] on span at bounding box center [544, 79] width 17 height 9
click at [529, 125] on span "Select Lab" at bounding box center [513, 126] width 171 height 12
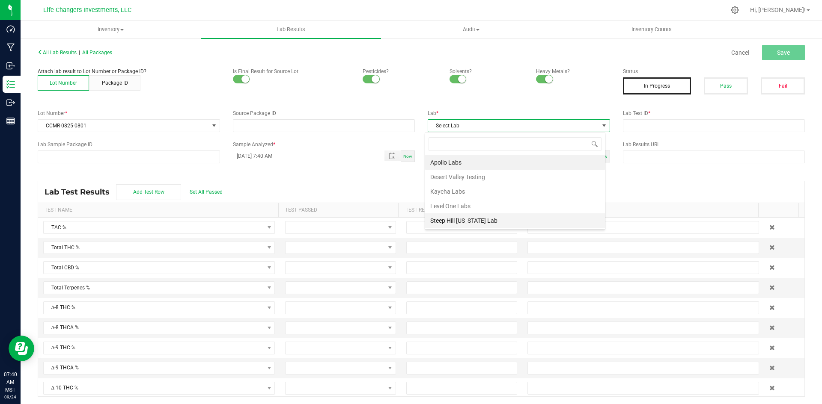
click at [503, 220] on li "Steep Hill [US_STATE] Lab" at bounding box center [515, 221] width 180 height 15
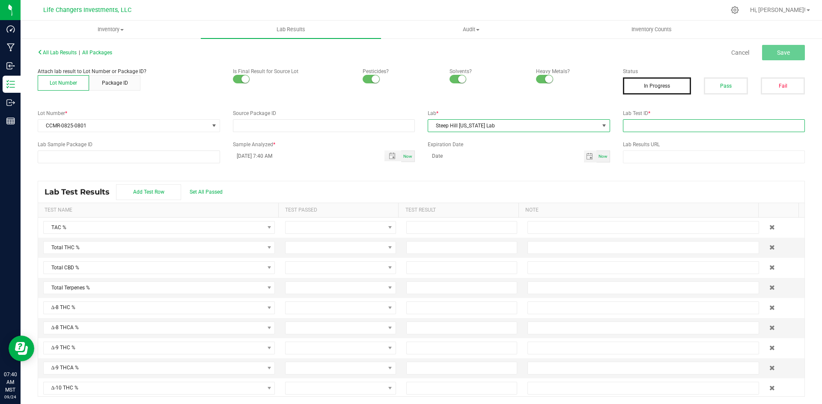
click at [629, 122] on input "text" at bounding box center [714, 125] width 182 height 13
paste input "2508SHZ0145.0596"
type input "2508SHZ0145.0596"
click at [777, 55] on span "Save" at bounding box center [783, 52] width 13 height 7
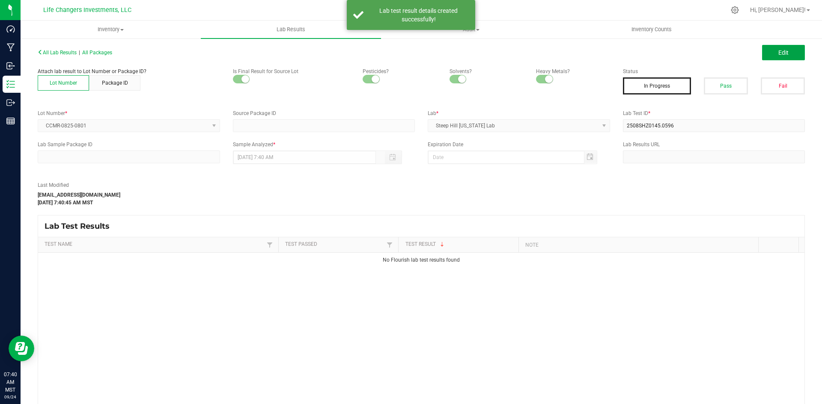
drag, startPoint x: 780, startPoint y: 54, endPoint x: 749, endPoint y: 67, distance: 34.1
click at [780, 54] on span "Edit" at bounding box center [783, 52] width 10 height 7
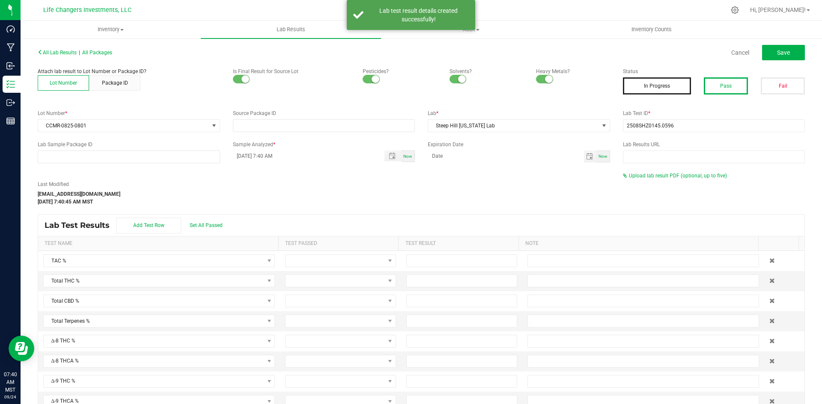
click at [724, 83] on button "Pass" at bounding box center [726, 85] width 44 height 17
click at [686, 174] on span "Upload lab result PDF (optional, up to five)" at bounding box center [678, 176] width 98 height 6
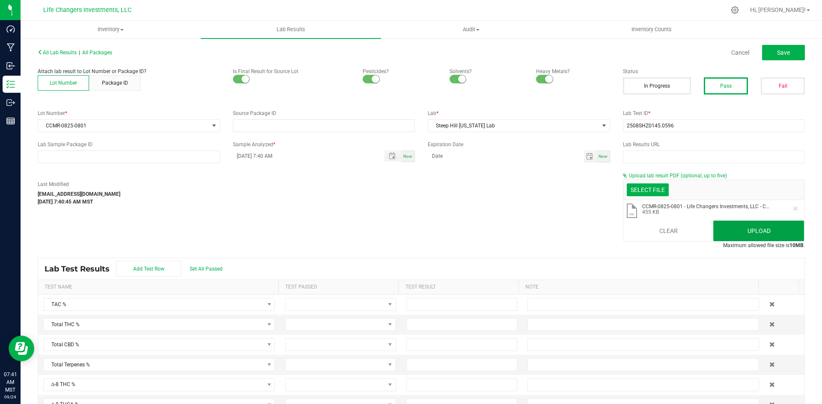
click at [729, 228] on button "Upload" at bounding box center [758, 231] width 91 height 21
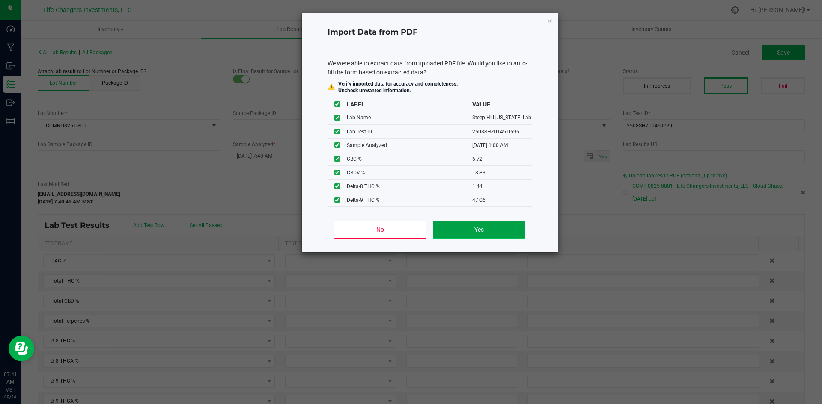
click at [473, 224] on button "Yes" at bounding box center [479, 230] width 92 height 18
type input "[DATE] 1:00 AM"
type input "83.6300"
type input "55.4600"
type input "1.4400"
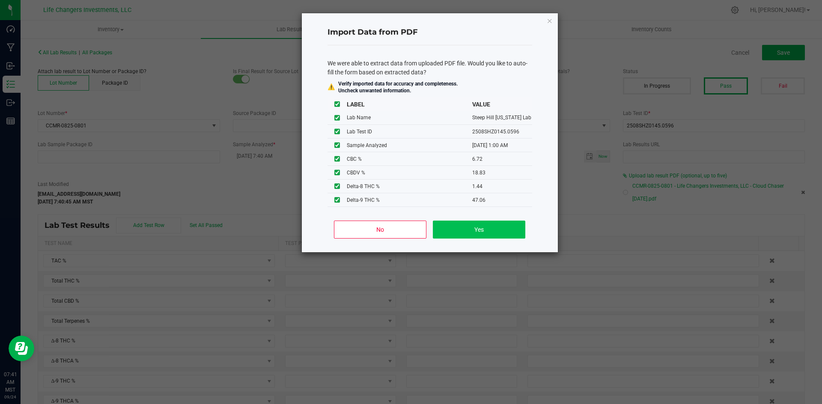
type input "47.0600"
type input "9.5800"
type input "6.7200"
type input "18.8300"
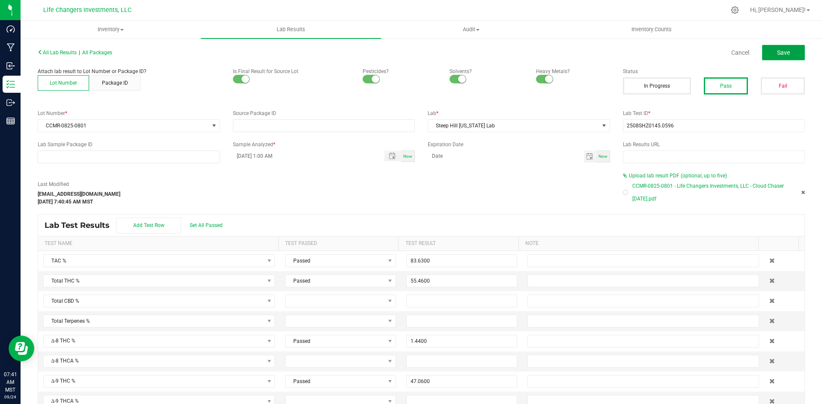
click at [780, 54] on span "Save" at bounding box center [783, 52] width 13 height 7
type input "1.4400"
type input "47.0600"
type input "9.5800"
type input "6.7200"
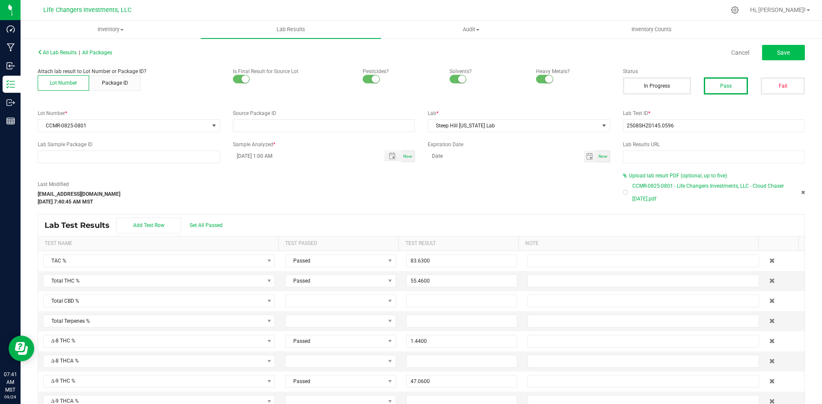
type input "18.8300"
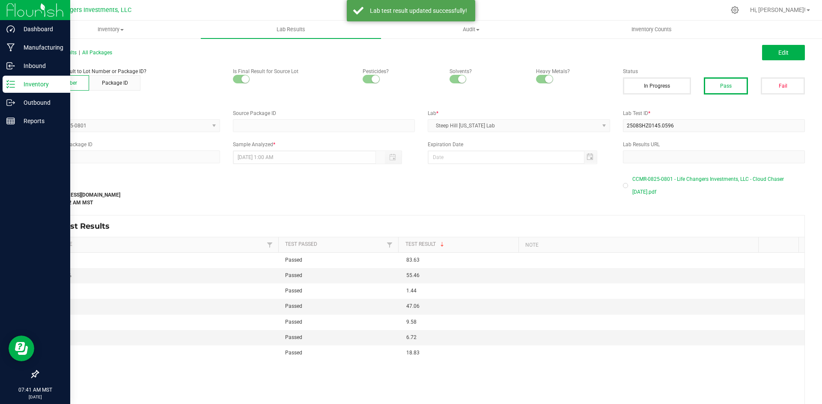
click at [30, 83] on p "Inventory" at bounding box center [40, 84] width 51 height 10
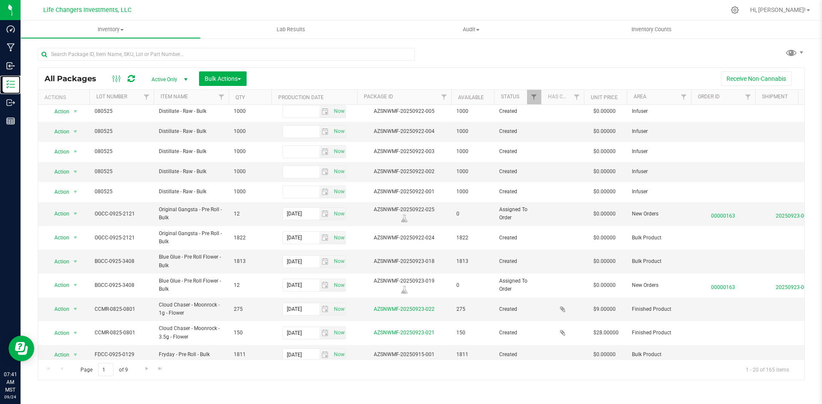
scroll to position [183, 0]
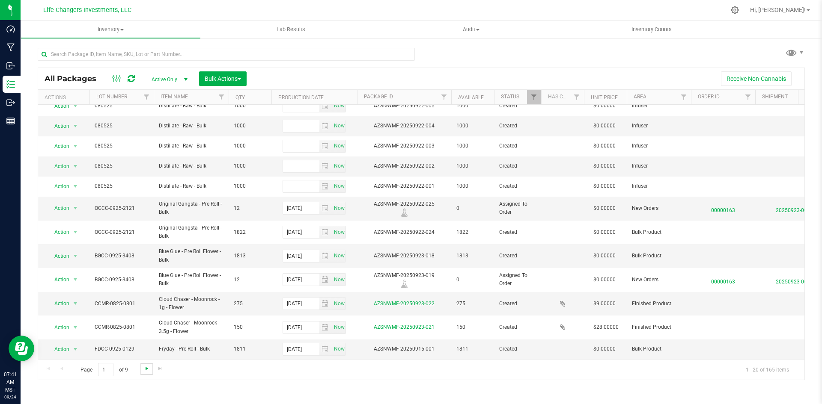
click at [143, 369] on span "Go to the next page" at bounding box center [146, 369] width 7 height 7
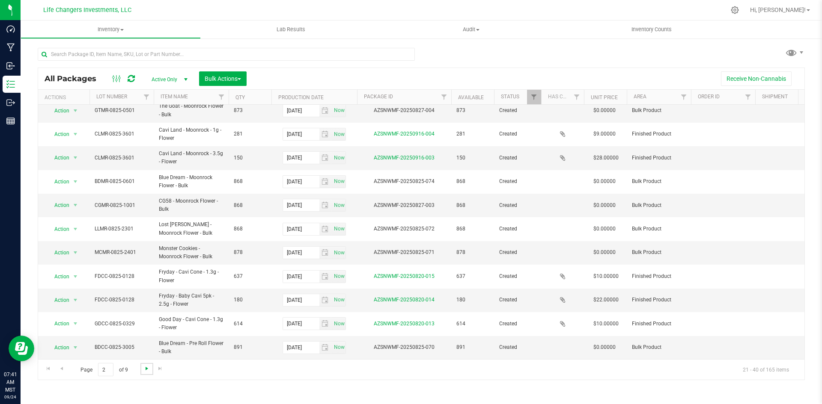
scroll to position [215, 0]
click at [145, 367] on span "Go to the next page" at bounding box center [146, 369] width 7 height 7
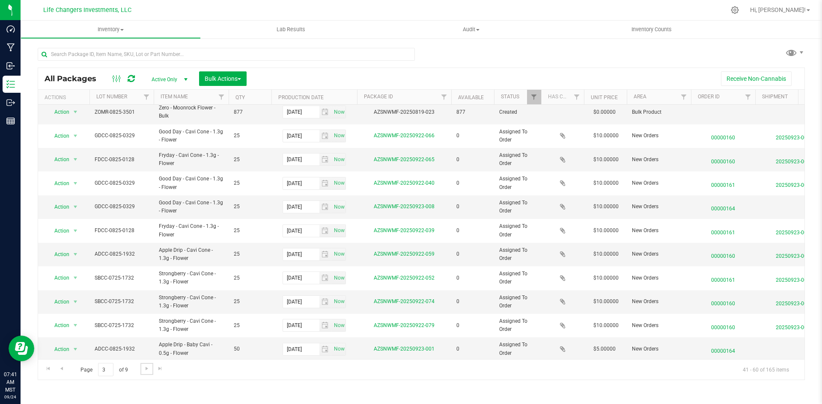
scroll to position [218, 0]
click at [141, 369] on link "Go to the next page" at bounding box center [146, 369] width 12 height 12
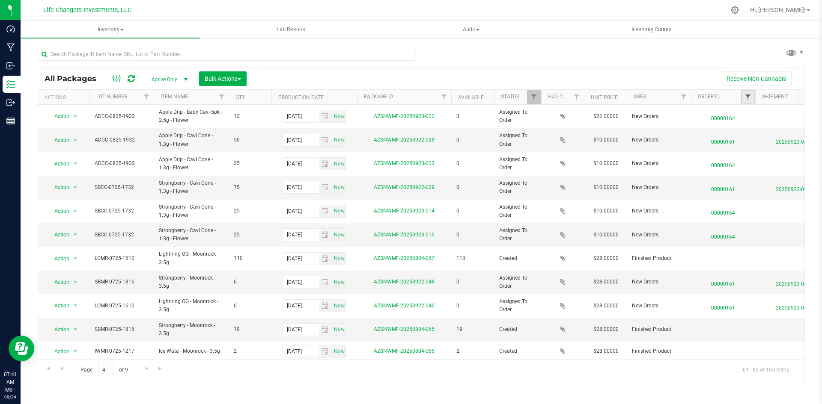
click at [744, 95] on span "Filter" at bounding box center [747, 97] width 7 height 7
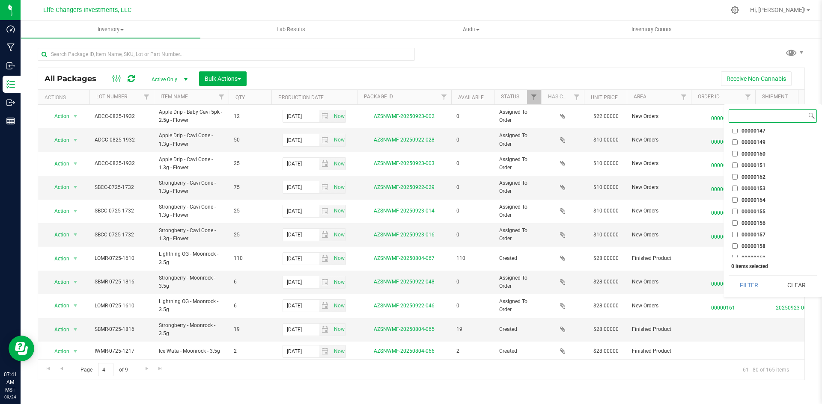
scroll to position [1129, 0]
click at [735, 257] on li "00000164" at bounding box center [773, 253] width 88 height 9
click at [738, 256] on label "00000164" at bounding box center [748, 253] width 33 height 6
click at [738, 256] on input "00000164" at bounding box center [735, 253] width 6 height 6
checkbox input "true"
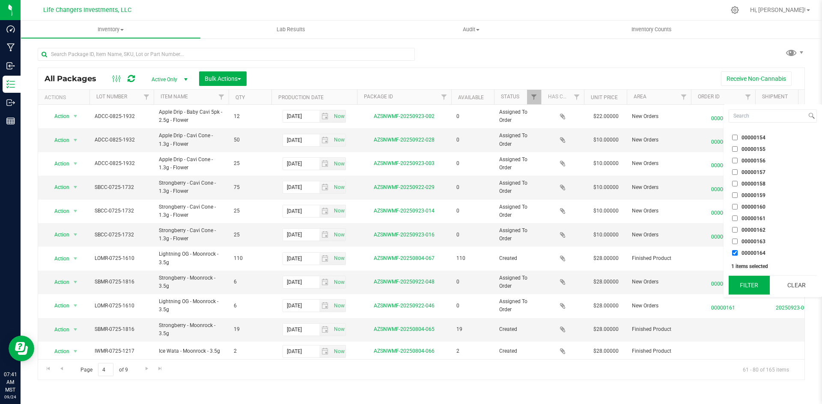
click at [753, 282] on button "Filter" at bounding box center [749, 285] width 41 height 19
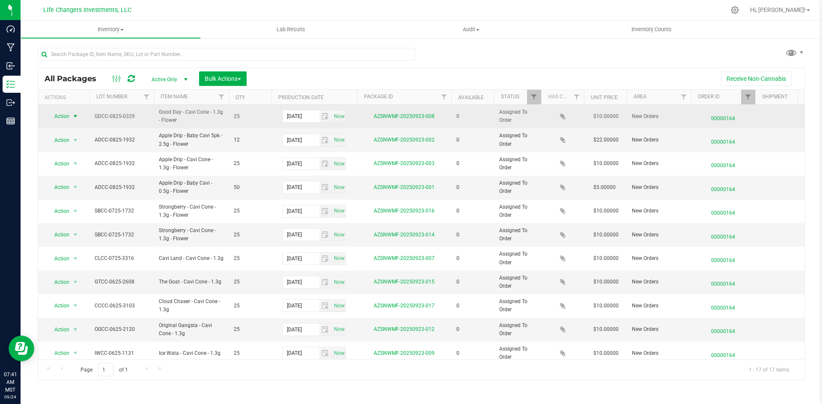
click at [71, 115] on span "select" at bounding box center [75, 116] width 11 height 12
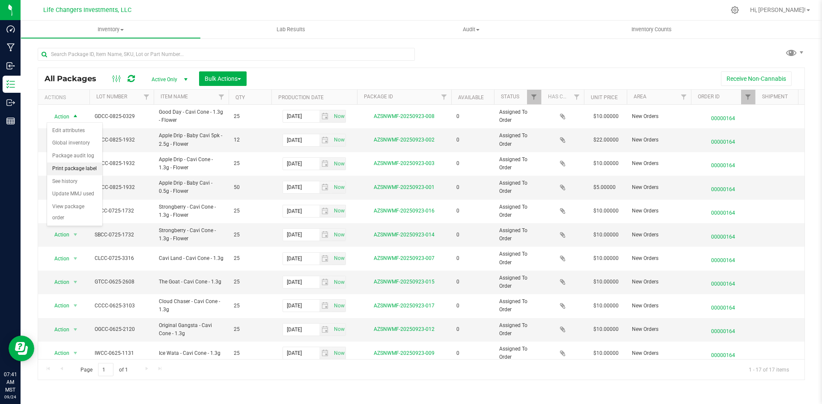
click at [92, 169] on li "Print package label" at bounding box center [74, 169] width 55 height 13
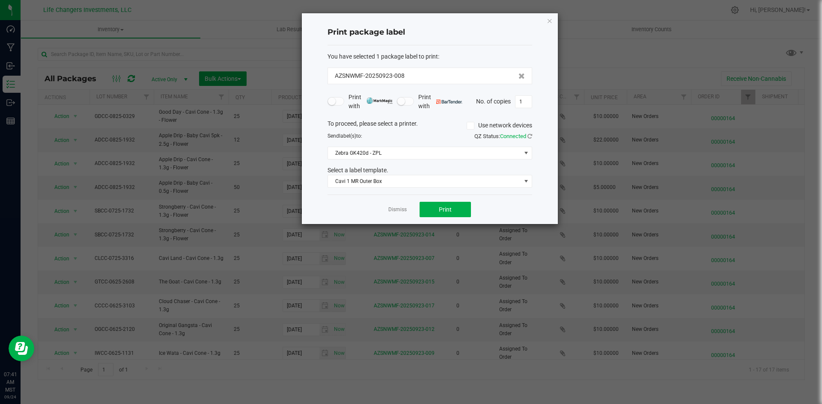
click at [452, 189] on div "You have selected 1 package label to print : AZSNWMF-20250923-008 Print with Pr…" at bounding box center [429, 120] width 205 height 150
drag, startPoint x: 455, startPoint y: 179, endPoint x: 453, endPoint y: 186, distance: 7.2
click at [455, 180] on span "Cavi 1 MR Outer Box" at bounding box center [424, 181] width 193 height 12
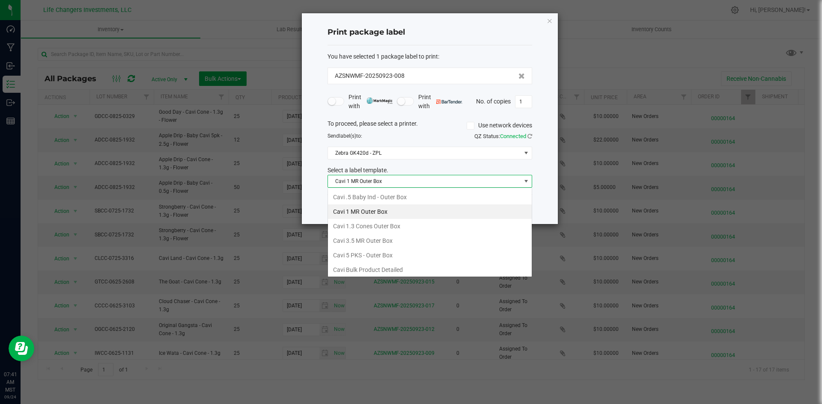
scroll to position [13, 205]
click at [426, 230] on li "Cavi 1.3 Cones Outer Box" at bounding box center [430, 226] width 204 height 15
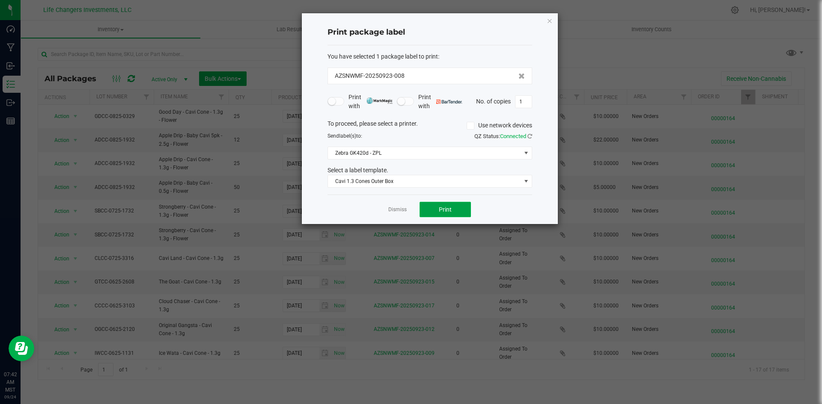
click at [440, 211] on span "Print" at bounding box center [445, 209] width 13 height 7
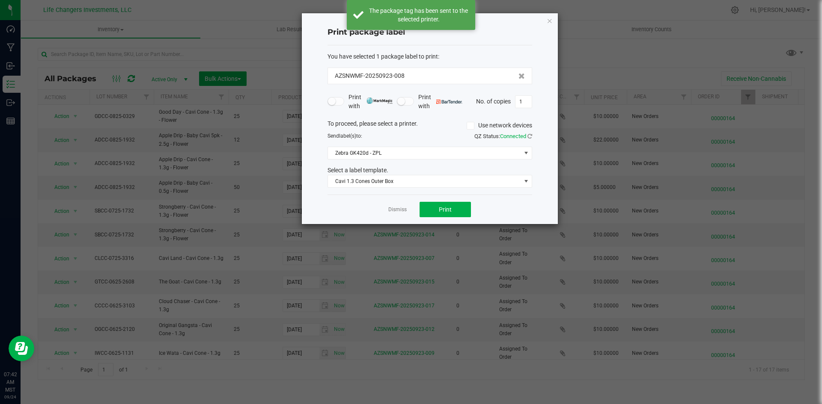
drag, startPoint x: 549, startPoint y: 22, endPoint x: 535, endPoint y: 27, distance: 15.6
click at [549, 22] on icon "button" at bounding box center [550, 20] width 6 height 10
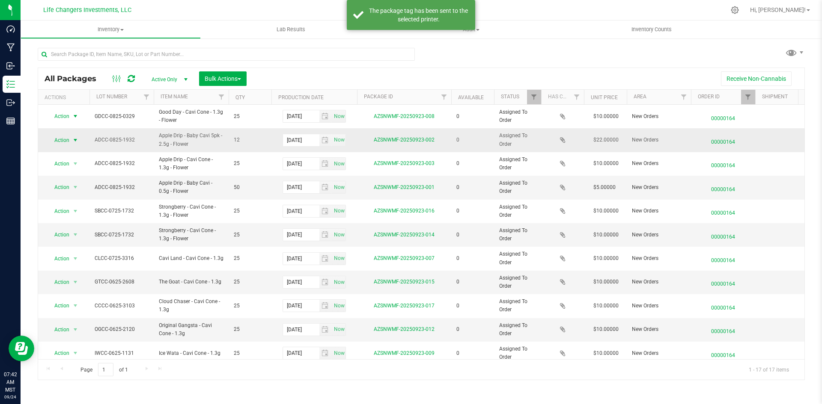
click at [67, 140] on span "Action" at bounding box center [58, 140] width 23 height 12
click at [71, 193] on li "Print package label" at bounding box center [74, 192] width 55 height 13
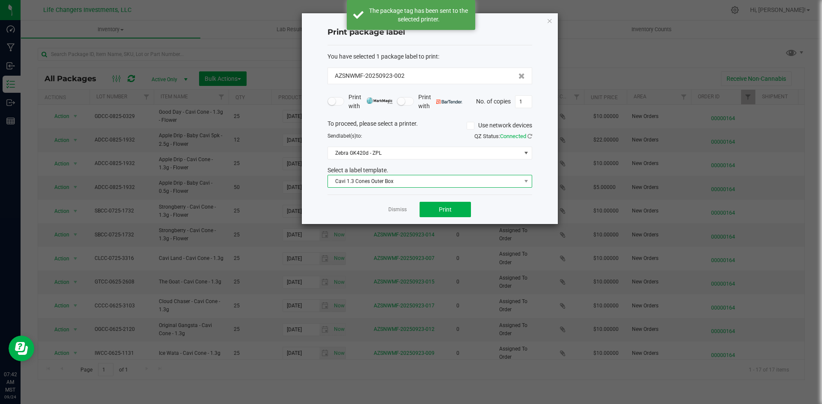
click at [363, 179] on span "Cavi 1.3 Cones Outer Box" at bounding box center [424, 181] width 193 height 12
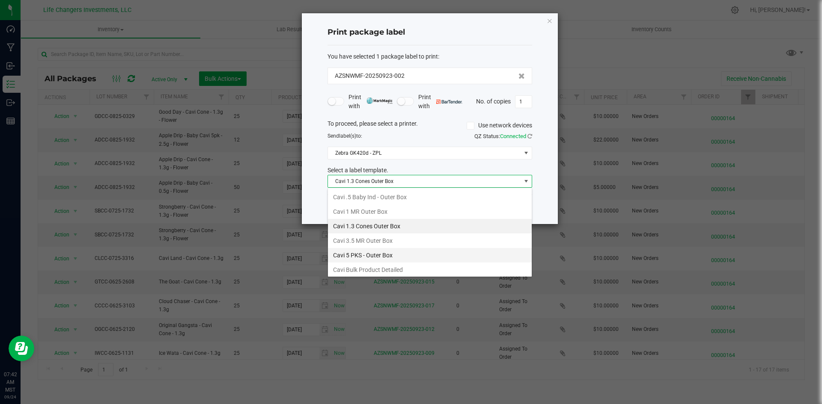
click at [363, 255] on li "Cavi 5 PKS - Outer Box" at bounding box center [430, 255] width 204 height 15
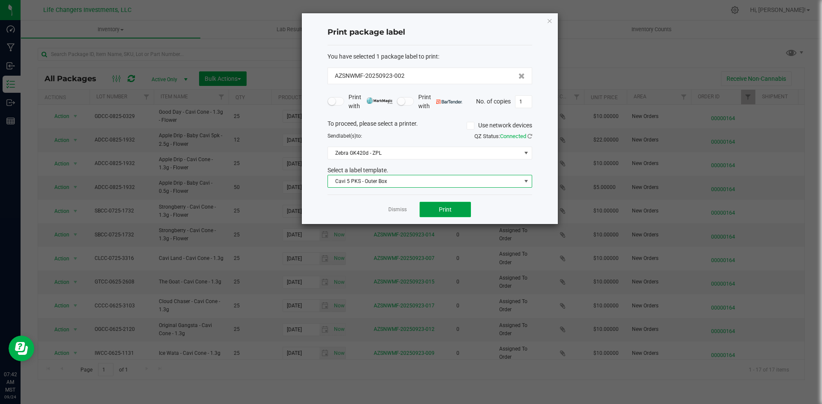
click at [443, 206] on span "Print" at bounding box center [445, 209] width 13 height 7
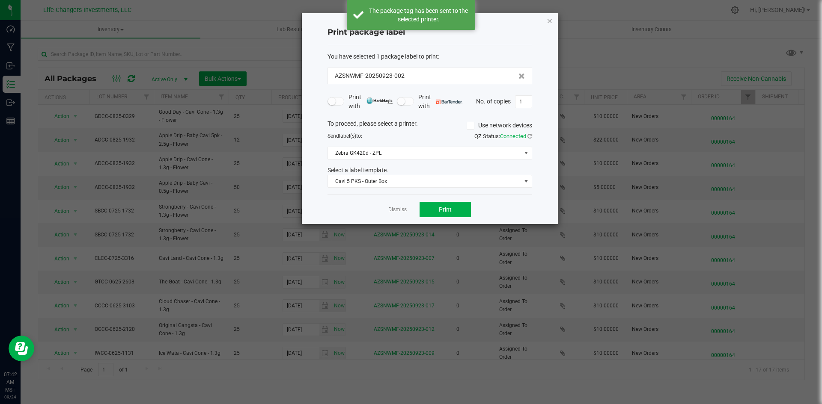
click at [548, 18] on icon "button" at bounding box center [550, 20] width 6 height 10
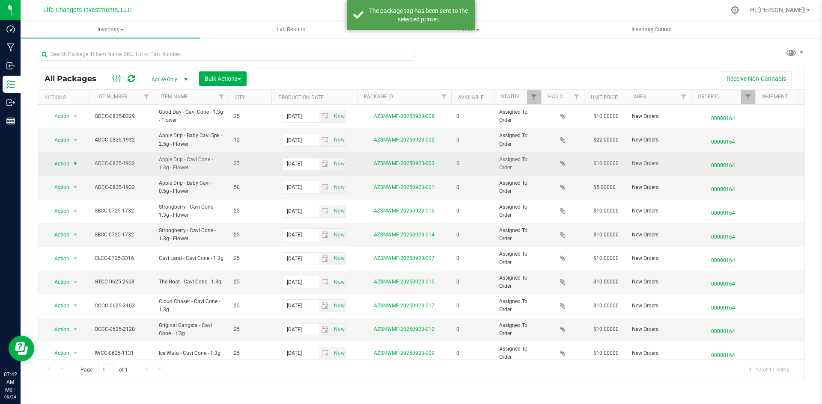
click at [63, 164] on span "Action" at bounding box center [58, 164] width 23 height 12
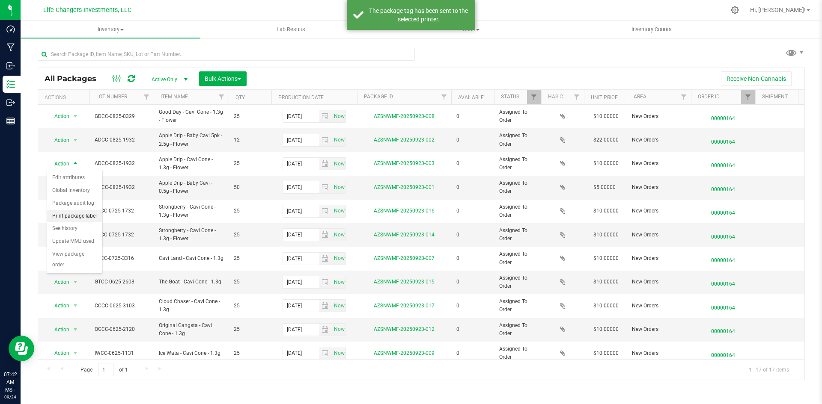
click at [69, 218] on li "Print package label" at bounding box center [74, 216] width 55 height 13
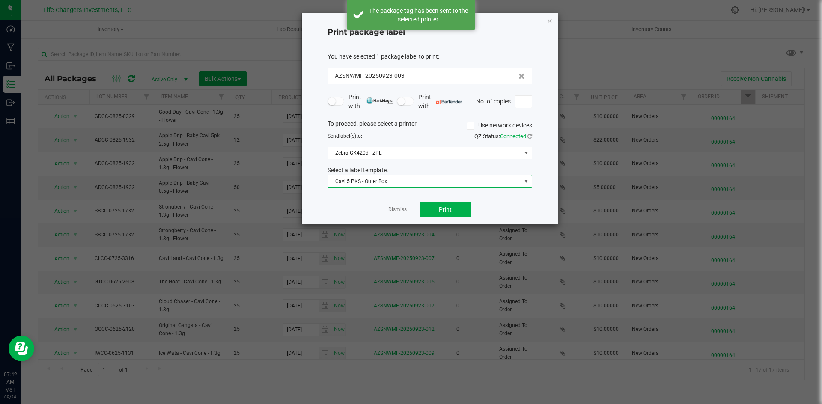
click at [401, 181] on span "Cavi 5 PKS - Outer Box" at bounding box center [424, 181] width 193 height 12
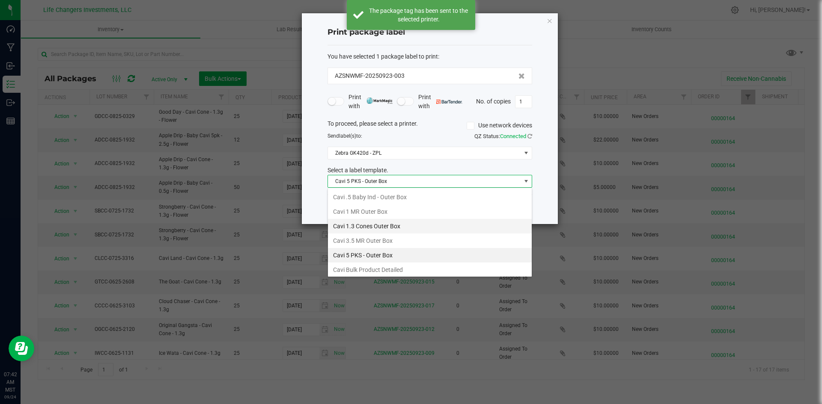
click at [381, 225] on li "Cavi 1.3 Cones Outer Box" at bounding box center [430, 226] width 204 height 15
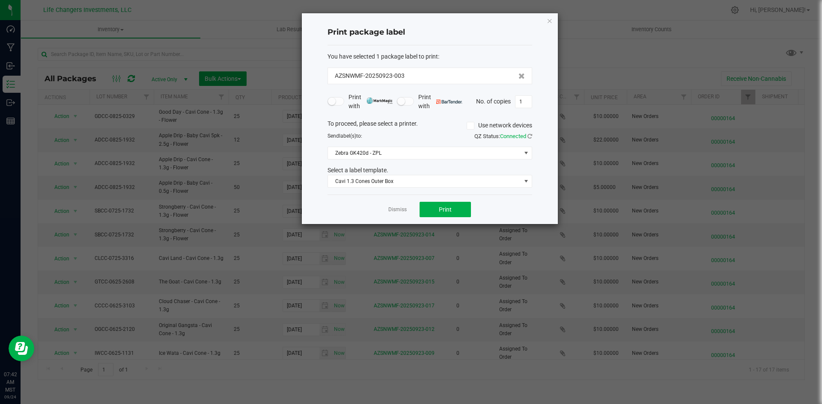
click at [437, 202] on div "Dismiss Print" at bounding box center [429, 210] width 205 height 30
click at [440, 206] on span "Print" at bounding box center [445, 209] width 13 height 7
click at [549, 20] on icon "button" at bounding box center [550, 20] width 6 height 10
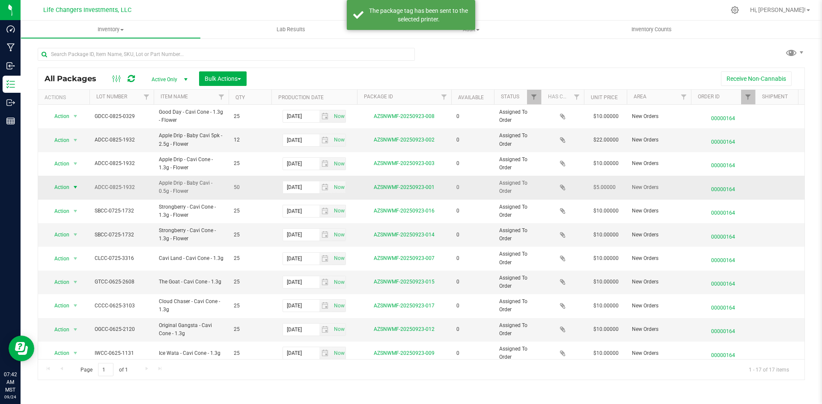
click at [71, 186] on span "select" at bounding box center [75, 187] width 11 height 12
click at [73, 243] on li "Print package label" at bounding box center [74, 240] width 55 height 13
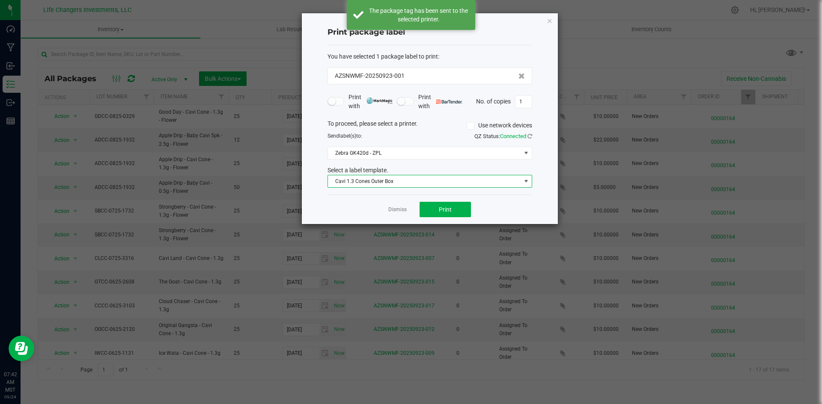
click at [372, 183] on span "Cavi 1.3 Cones Outer Box" at bounding box center [424, 181] width 193 height 12
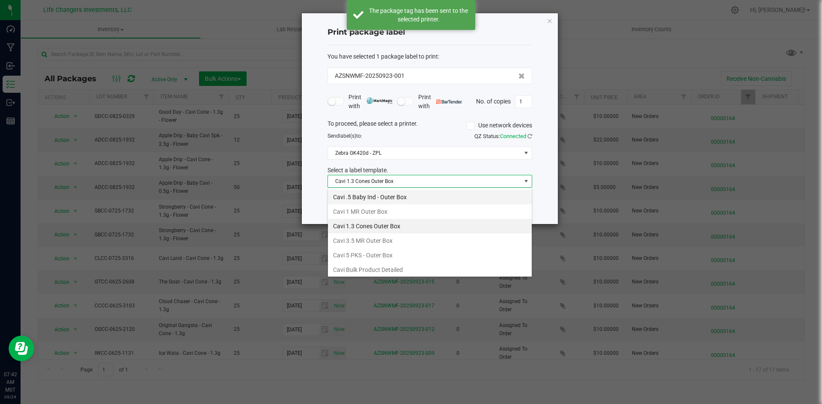
click at [369, 197] on li "Cavi .5 Baby Ind - Outer Box" at bounding box center [430, 197] width 204 height 15
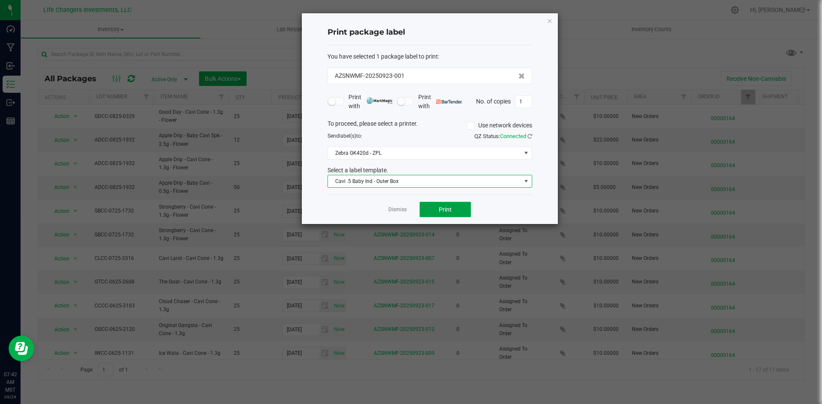
click at [441, 206] on span "Print" at bounding box center [445, 209] width 13 height 7
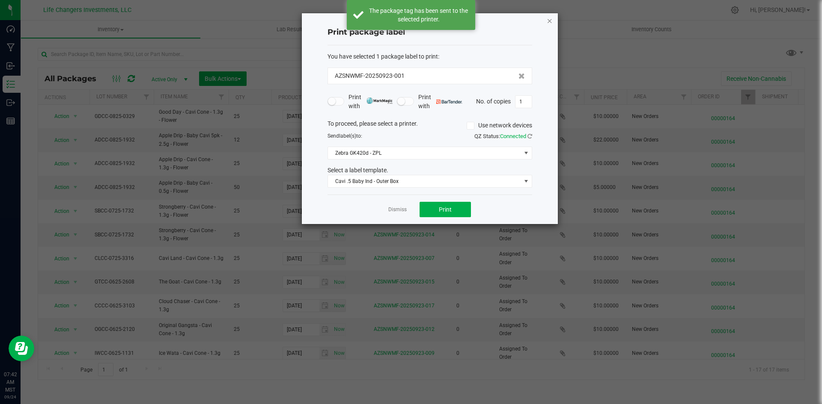
click at [548, 18] on icon "button" at bounding box center [550, 20] width 6 height 10
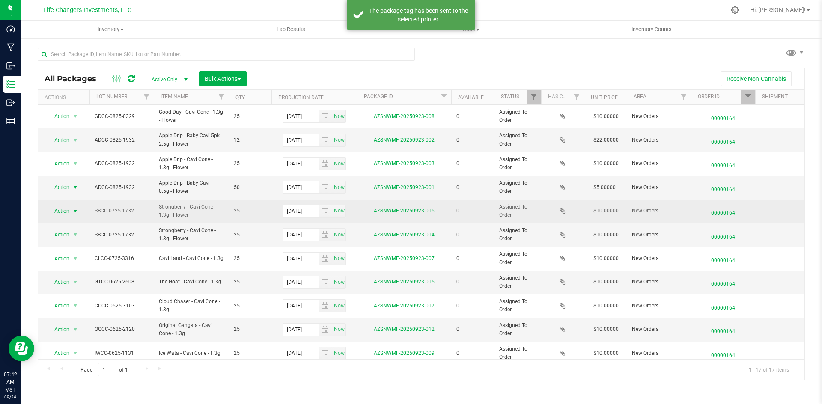
click at [68, 209] on span "Action" at bounding box center [58, 211] width 23 height 12
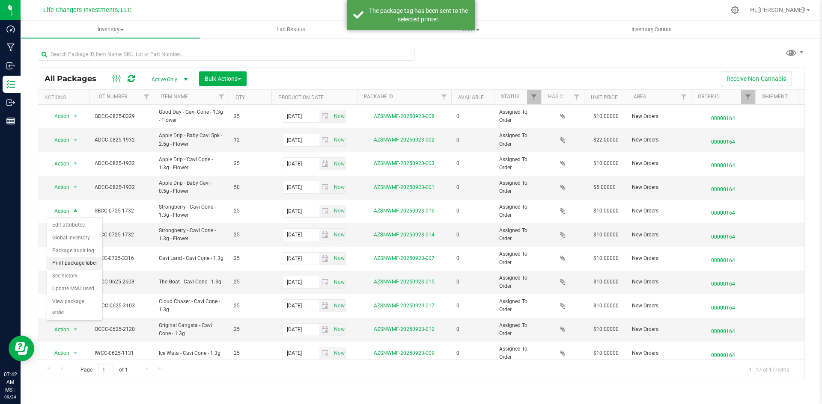
click at [90, 259] on li "Print package label" at bounding box center [74, 263] width 55 height 13
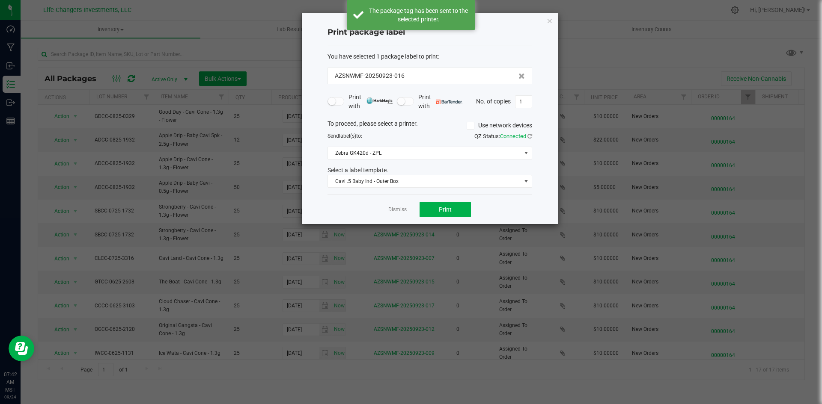
click at [378, 175] on div "Select a label template." at bounding box center [429, 170] width 217 height 9
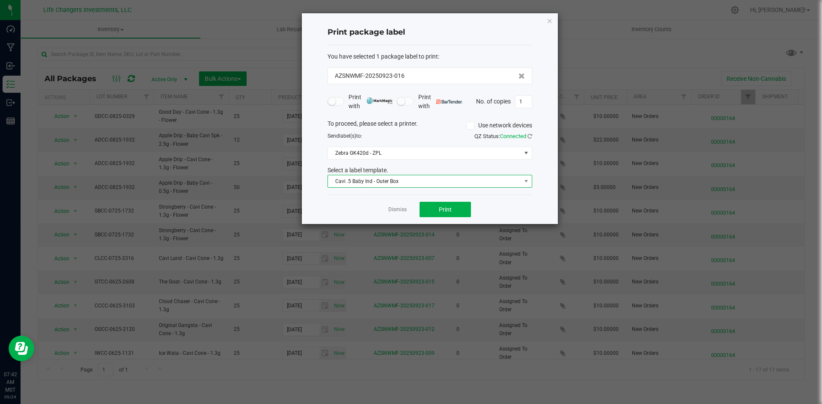
click at [377, 181] on span "Cavi .5 Baby Ind - Outer Box" at bounding box center [424, 181] width 193 height 12
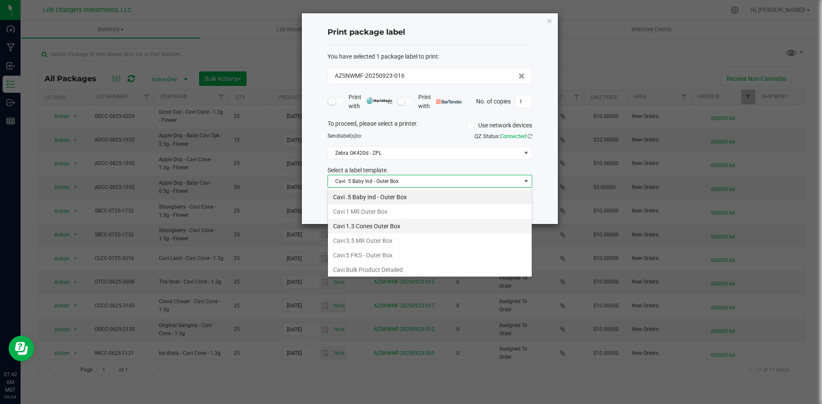
click at [361, 226] on li "Cavi 1.3 Cones Outer Box" at bounding box center [430, 226] width 204 height 15
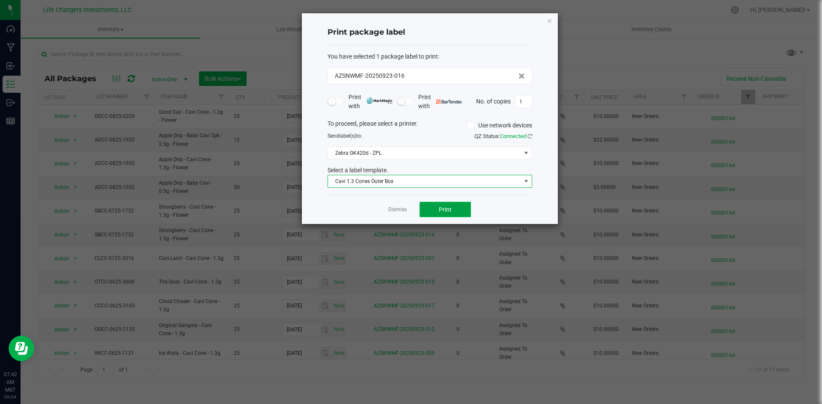
click at [430, 210] on button "Print" at bounding box center [444, 209] width 51 height 15
click at [547, 19] on icon "button" at bounding box center [550, 20] width 6 height 10
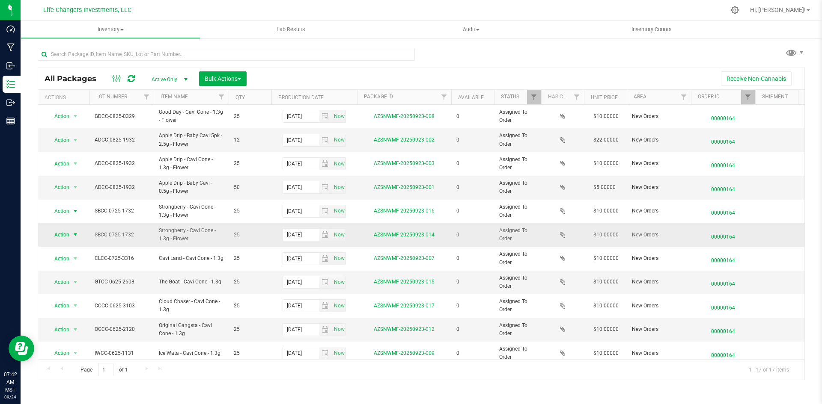
click at [67, 235] on span "Action" at bounding box center [58, 235] width 23 height 12
click at [83, 282] on li "Print package label" at bounding box center [74, 287] width 55 height 13
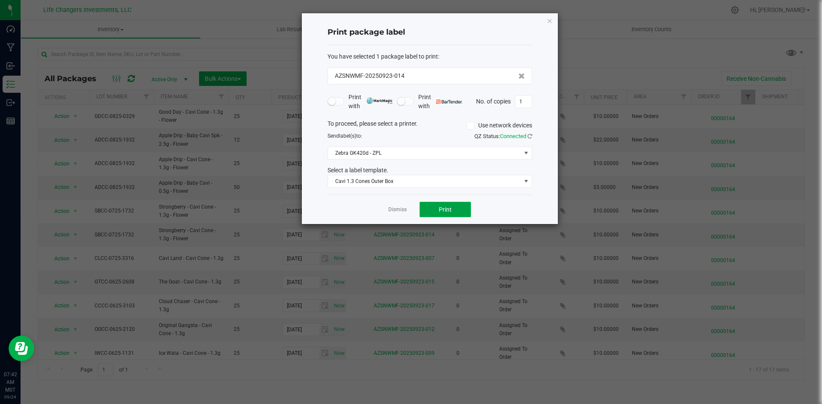
click at [434, 203] on button "Print" at bounding box center [444, 209] width 51 height 15
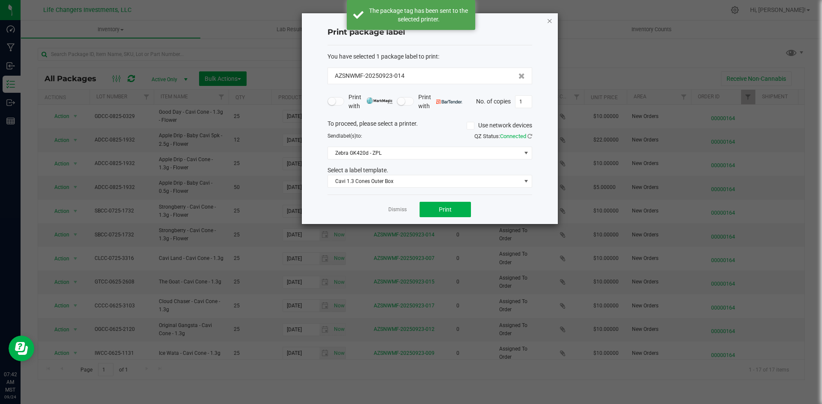
click at [547, 20] on icon "button" at bounding box center [550, 20] width 6 height 10
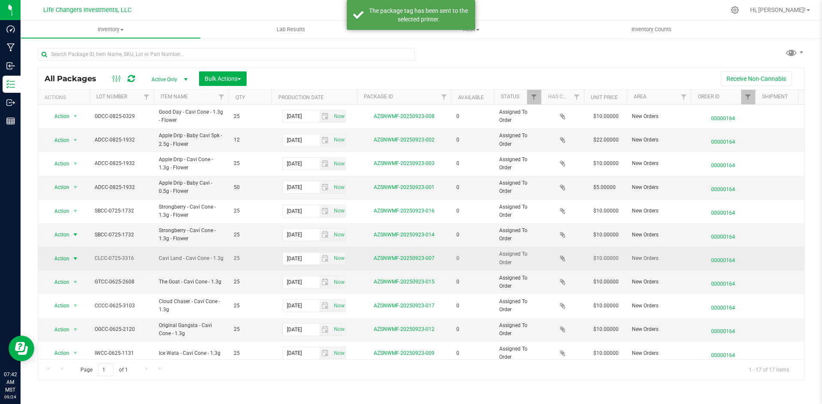
click at [72, 260] on span "select" at bounding box center [75, 259] width 7 height 7
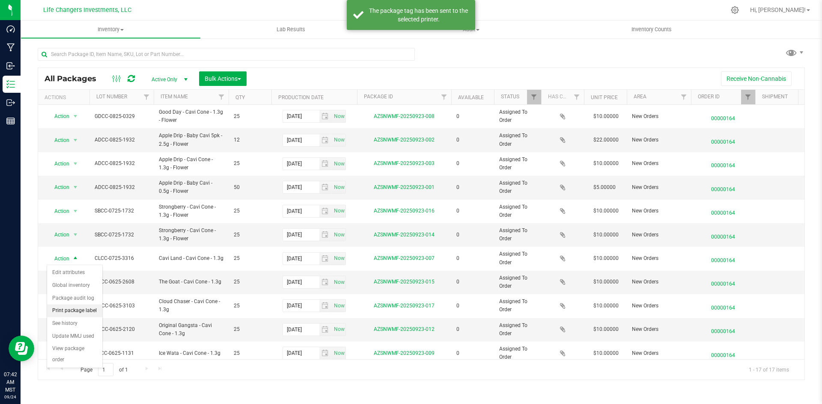
click at [94, 312] on li "Print package label" at bounding box center [74, 311] width 55 height 13
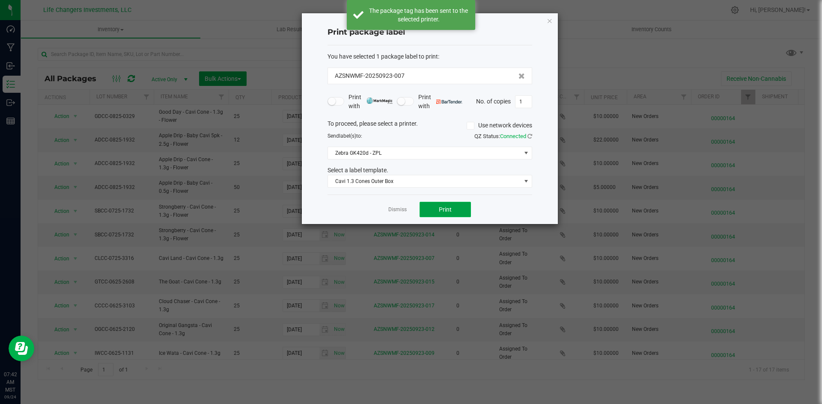
click at [432, 211] on button "Print" at bounding box center [444, 209] width 51 height 15
click at [549, 16] on icon "button" at bounding box center [550, 20] width 6 height 10
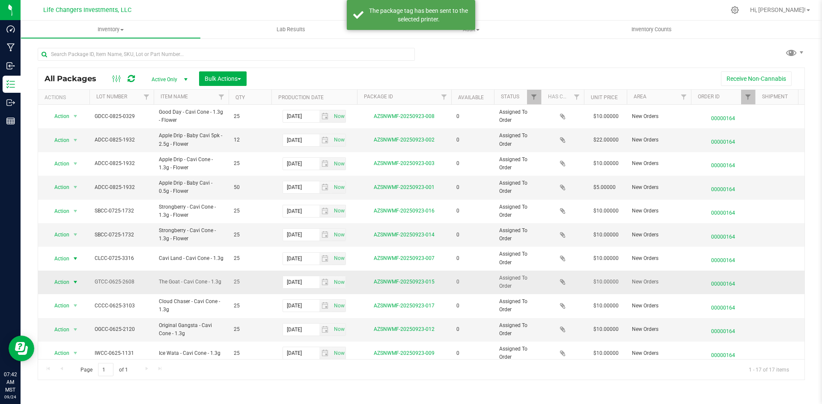
click at [62, 285] on span "Action" at bounding box center [58, 283] width 23 height 12
click at [86, 336] on li "Print package label" at bounding box center [74, 335] width 55 height 13
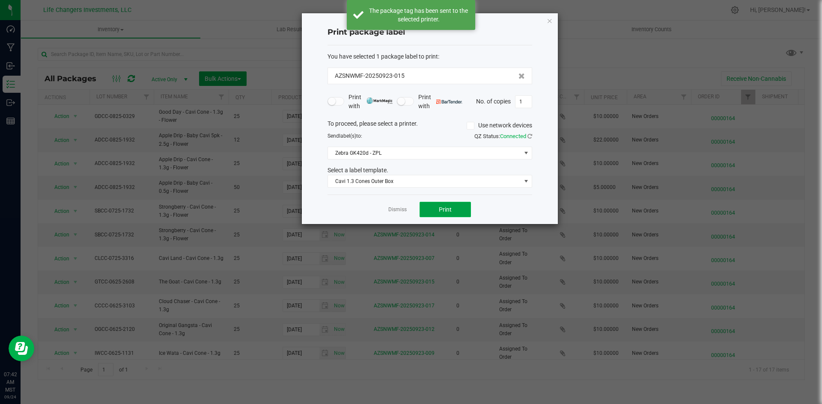
click at [429, 215] on button "Print" at bounding box center [444, 209] width 51 height 15
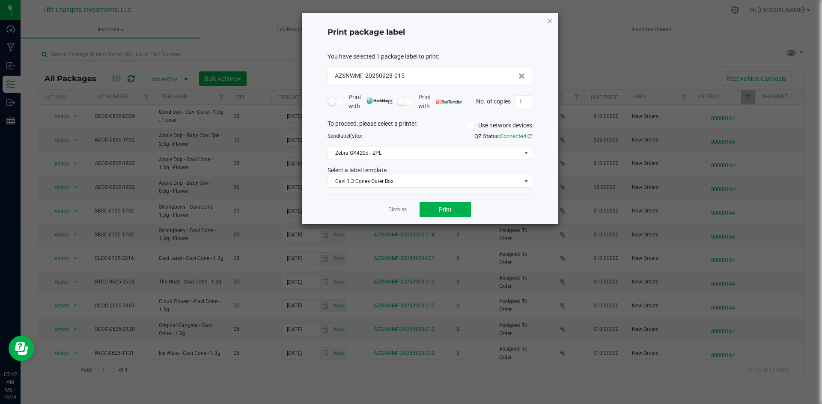
click at [549, 23] on icon "button" at bounding box center [550, 20] width 6 height 10
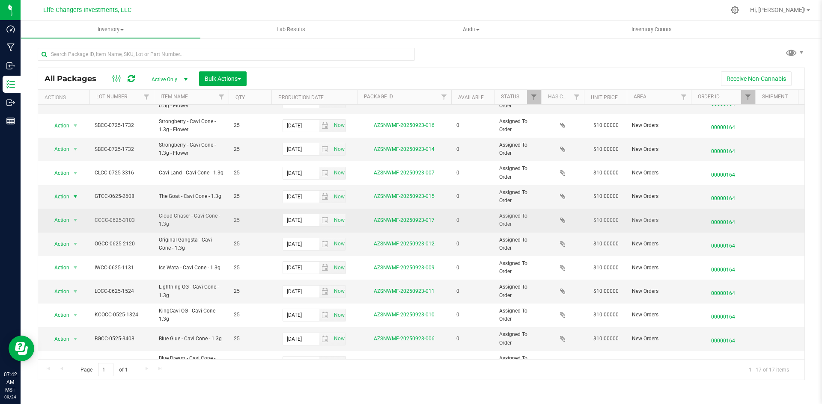
scroll to position [128, 0]
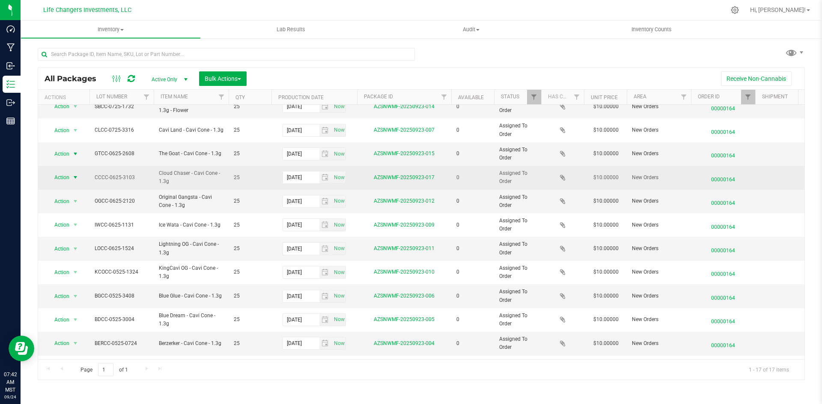
click at [58, 181] on span "Action" at bounding box center [58, 178] width 23 height 12
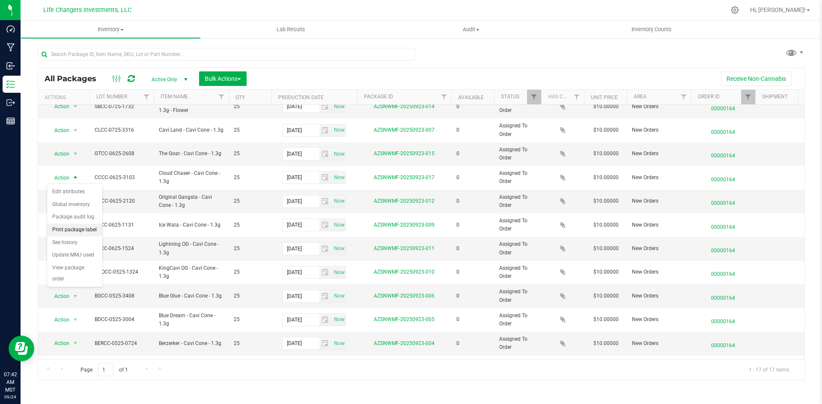
click at [63, 231] on li "Print package label" at bounding box center [74, 230] width 55 height 13
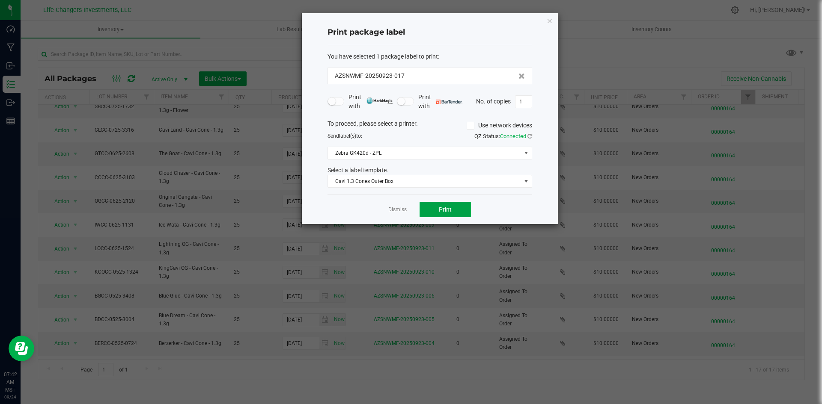
click at [454, 214] on button "Print" at bounding box center [444, 209] width 51 height 15
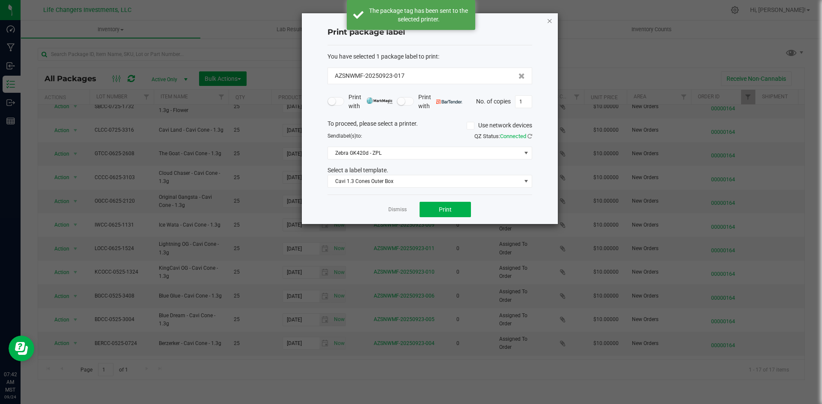
click at [550, 18] on icon "button" at bounding box center [550, 20] width 6 height 10
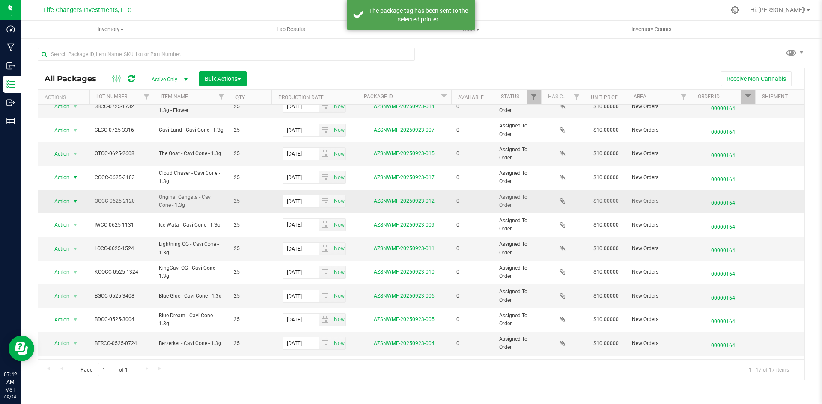
click at [75, 202] on span "select" at bounding box center [75, 201] width 7 height 7
click at [87, 255] on li "Print package label" at bounding box center [74, 253] width 55 height 13
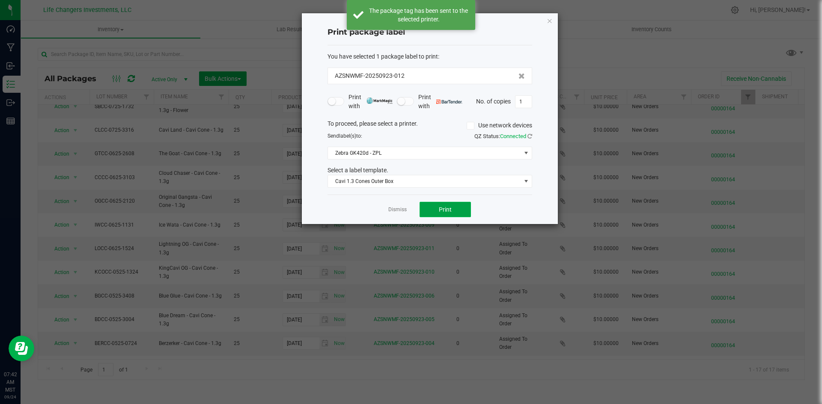
click at [425, 205] on button "Print" at bounding box center [444, 209] width 51 height 15
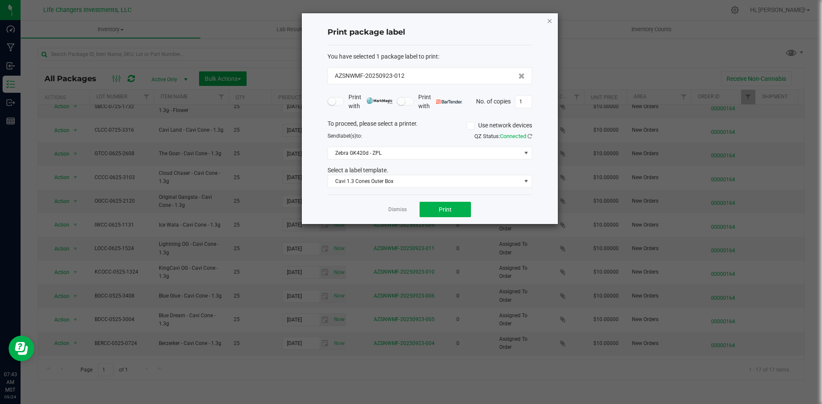
click at [552, 19] on icon "button" at bounding box center [550, 20] width 6 height 10
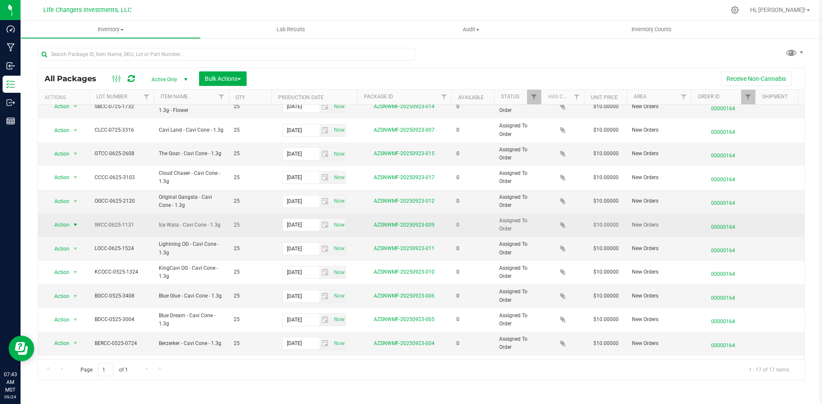
click at [65, 224] on span "Action" at bounding box center [58, 225] width 23 height 12
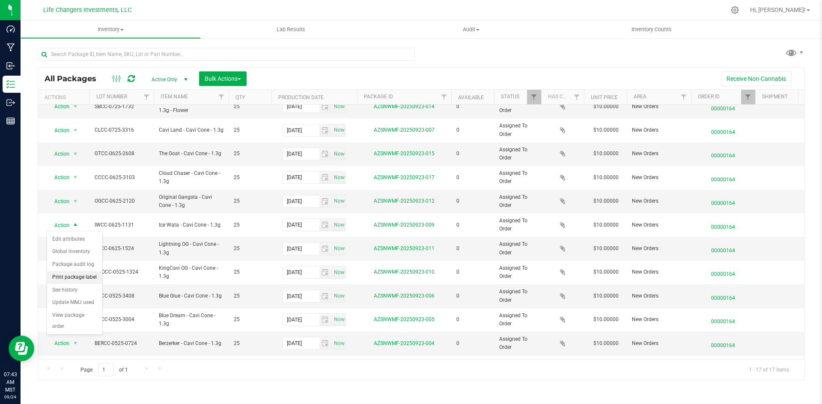
click at [73, 277] on li "Print package label" at bounding box center [74, 277] width 55 height 13
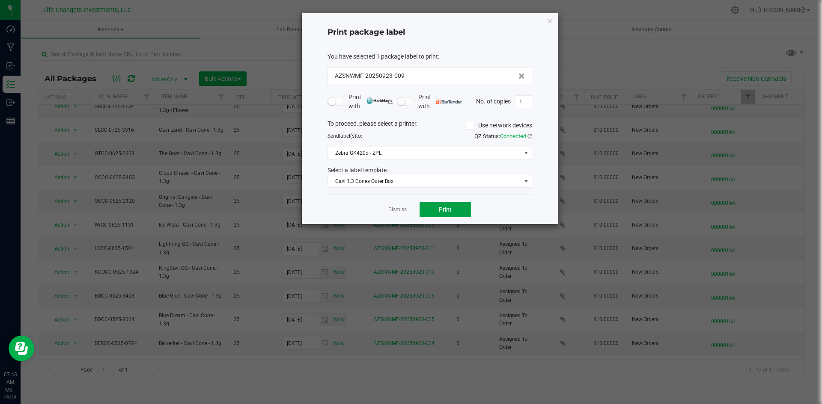
click at [461, 210] on button "Print" at bounding box center [444, 209] width 51 height 15
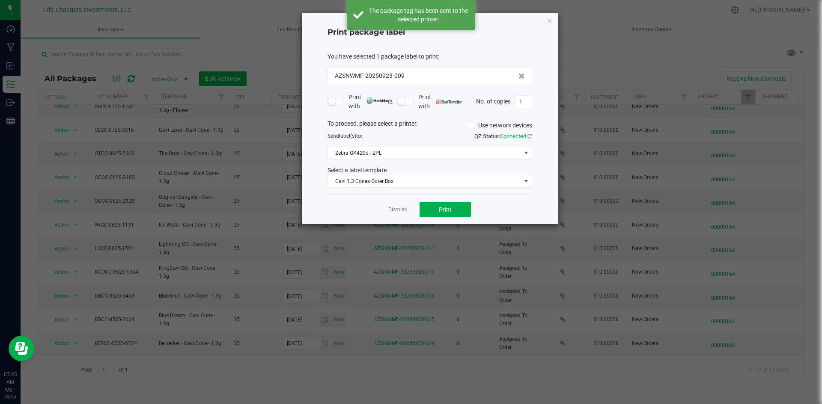
click at [550, 22] on icon "button" at bounding box center [550, 20] width 6 height 10
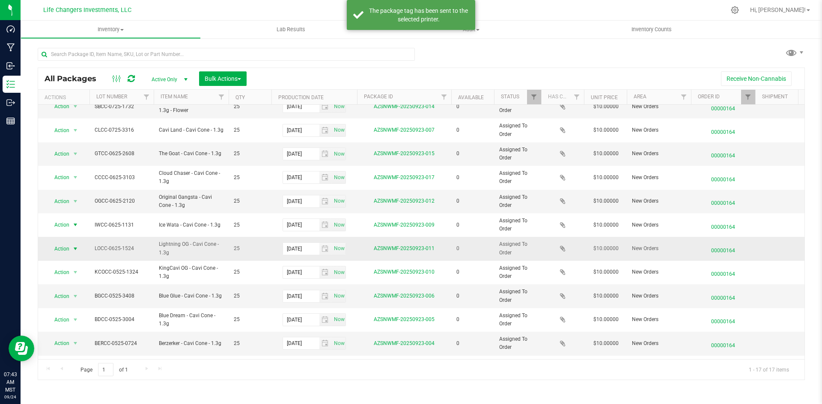
click at [64, 250] on span "Action" at bounding box center [58, 249] width 23 height 12
click at [83, 302] on li "Print package label" at bounding box center [74, 301] width 55 height 13
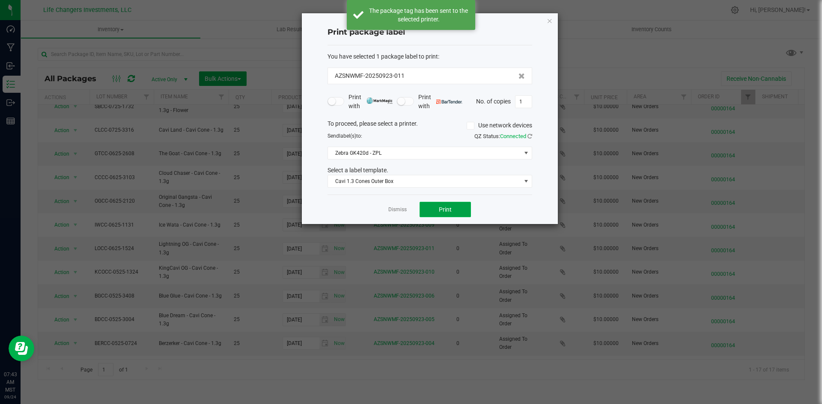
click at [434, 212] on button "Print" at bounding box center [444, 209] width 51 height 15
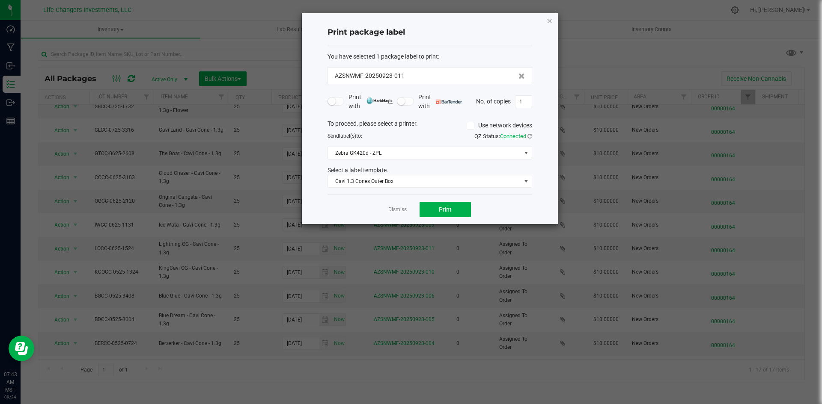
click at [550, 21] on icon "button" at bounding box center [550, 20] width 6 height 10
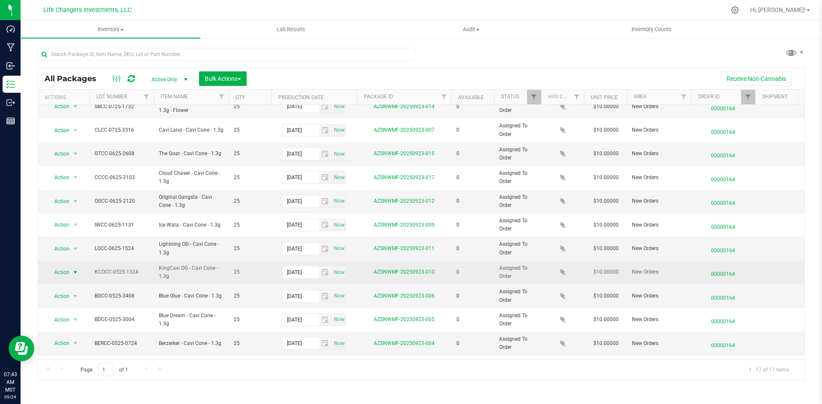
click at [51, 274] on span "Action" at bounding box center [58, 273] width 23 height 12
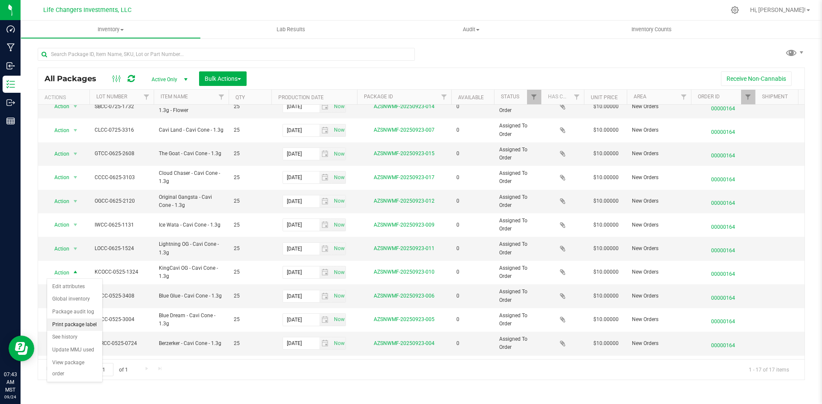
click at [80, 325] on li "Print package label" at bounding box center [74, 325] width 55 height 13
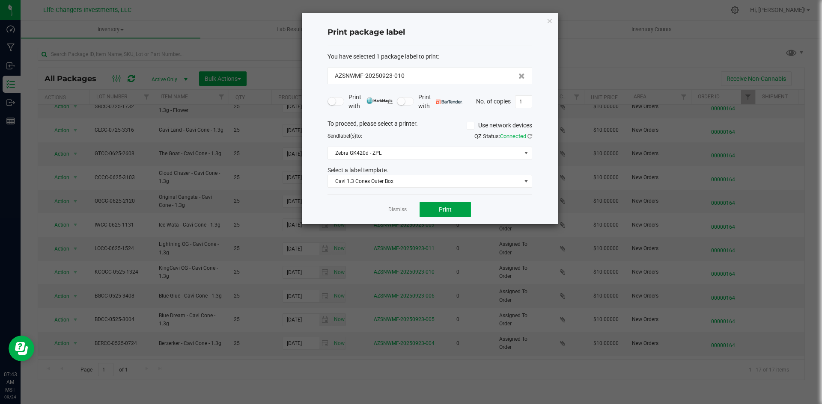
click at [437, 208] on button "Print" at bounding box center [444, 209] width 51 height 15
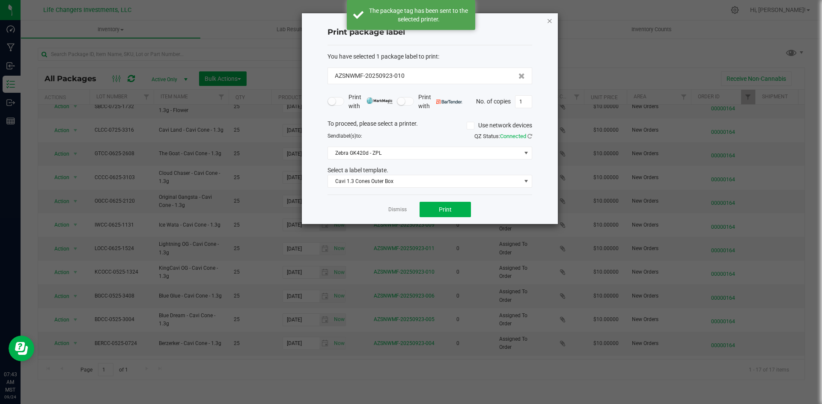
click at [549, 21] on icon "button" at bounding box center [550, 20] width 6 height 10
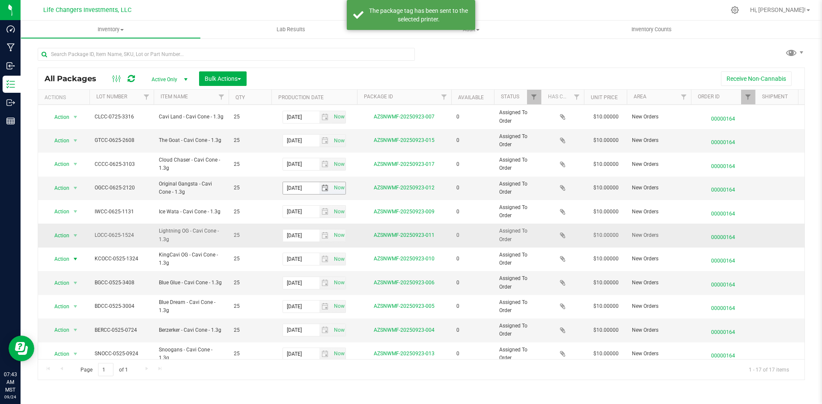
scroll to position [155, 0]
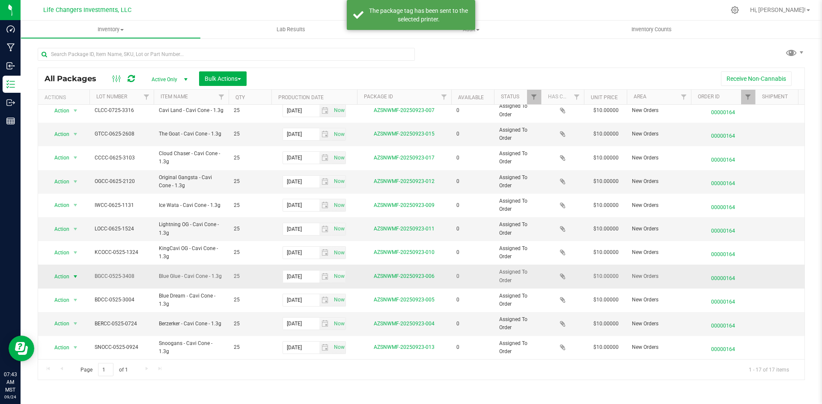
click at [59, 272] on span "Action" at bounding box center [58, 277] width 23 height 12
click at [65, 320] on li "Print package label" at bounding box center [74, 322] width 55 height 13
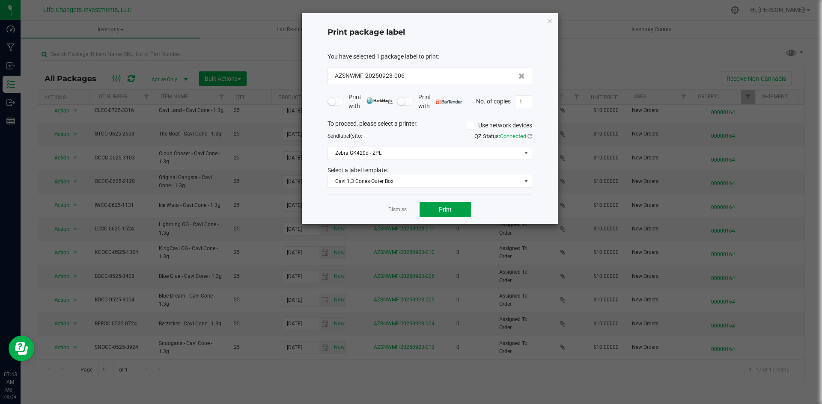
click at [428, 212] on button "Print" at bounding box center [444, 209] width 51 height 15
click at [547, 21] on icon "button" at bounding box center [550, 20] width 6 height 10
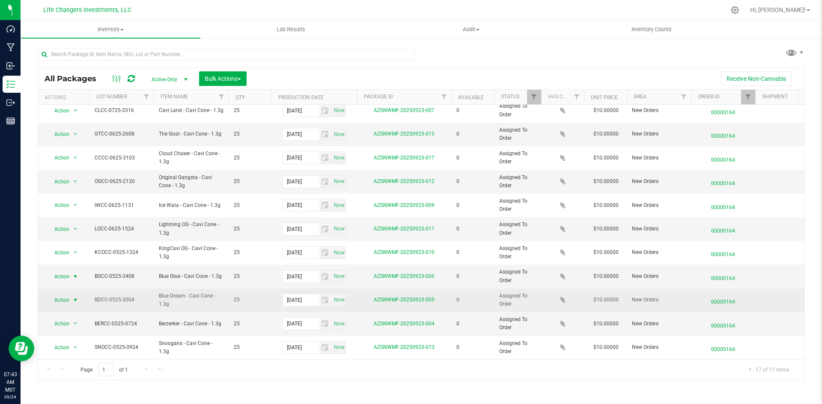
click at [64, 295] on span "Action" at bounding box center [58, 300] width 23 height 12
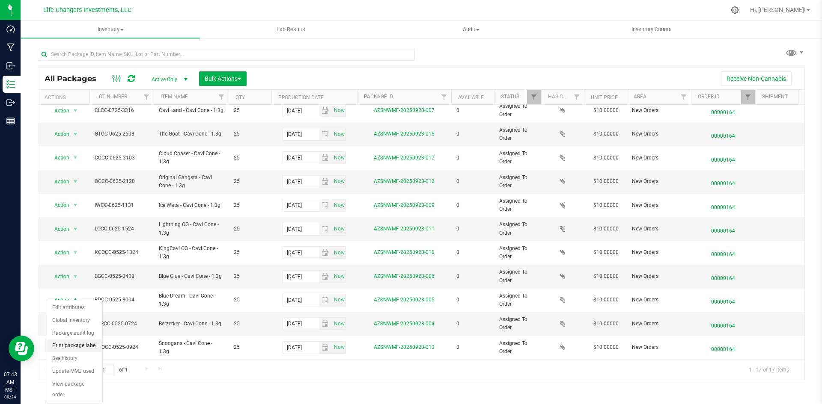
click at [83, 348] on li "Print package label" at bounding box center [74, 346] width 55 height 13
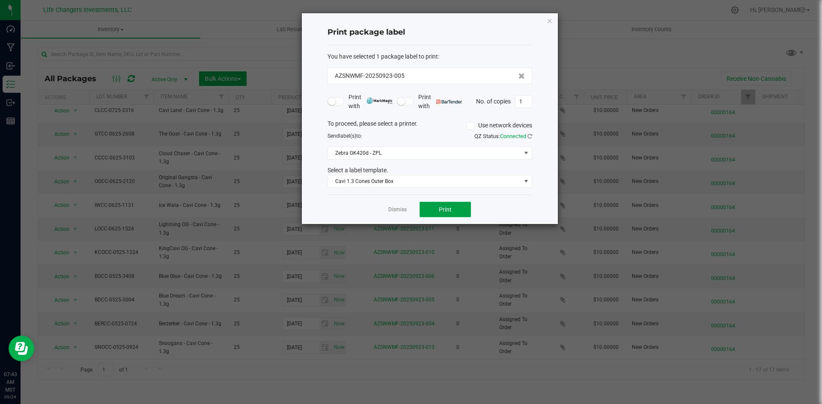
click at [450, 209] on span "Print" at bounding box center [445, 209] width 13 height 7
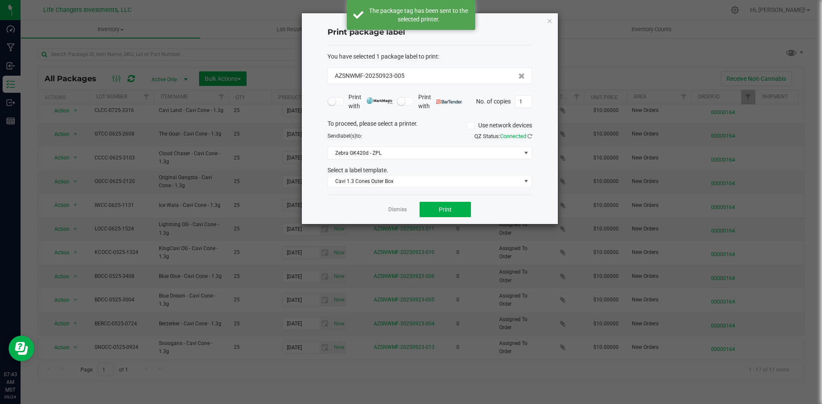
drag, startPoint x: 550, startPoint y: 22, endPoint x: 538, endPoint y: 40, distance: 21.6
click at [550, 23] on icon "button" at bounding box center [550, 20] width 6 height 10
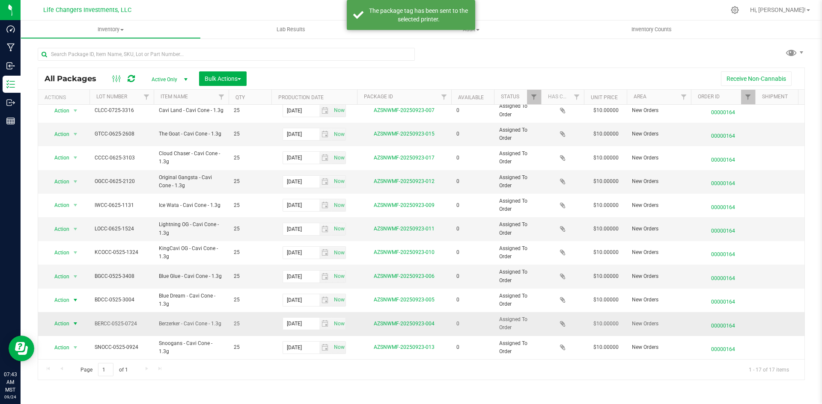
click at [65, 320] on span "Action" at bounding box center [58, 324] width 23 height 12
click at [95, 250] on li "Print package label" at bounding box center [74, 254] width 55 height 13
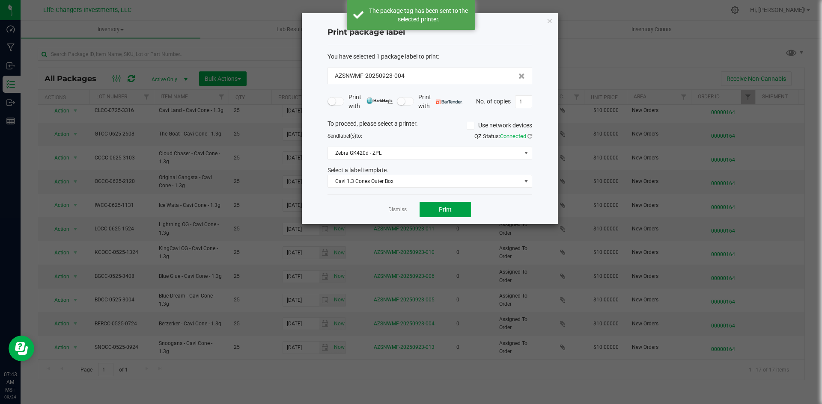
click at [464, 208] on button "Print" at bounding box center [444, 209] width 51 height 15
click at [549, 18] on icon "button" at bounding box center [550, 20] width 6 height 10
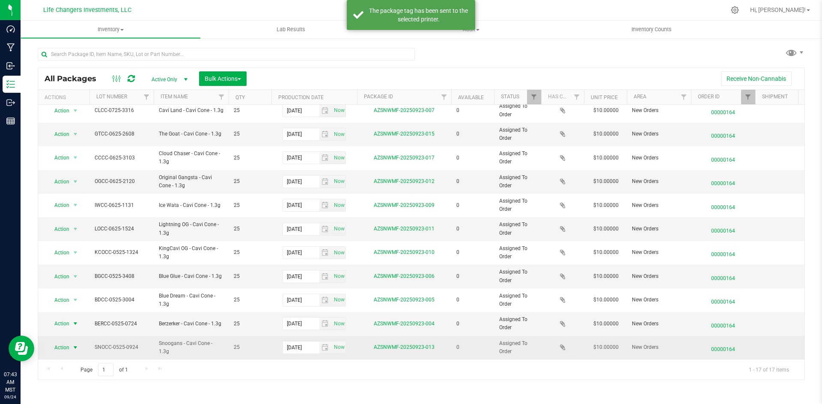
click at [59, 342] on span "Action" at bounding box center [58, 348] width 23 height 12
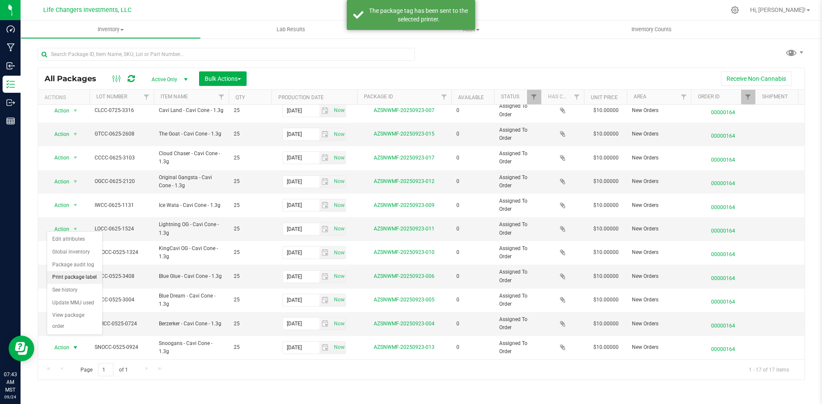
click at [93, 278] on li "Print package label" at bounding box center [74, 277] width 55 height 13
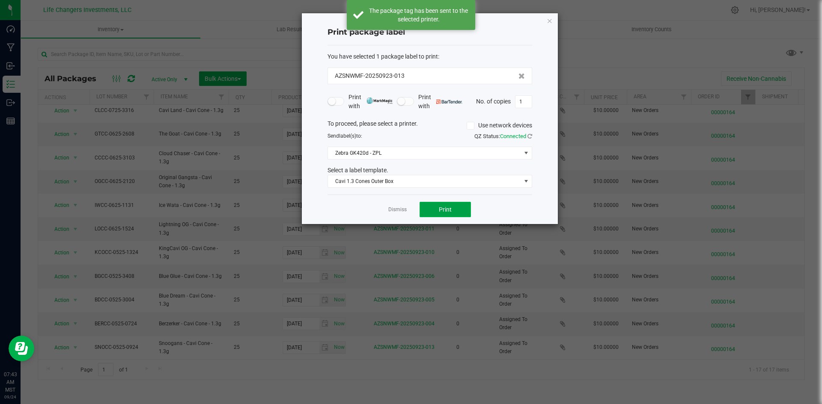
click at [436, 205] on button "Print" at bounding box center [444, 209] width 51 height 15
click at [550, 19] on icon "button" at bounding box center [550, 20] width 6 height 10
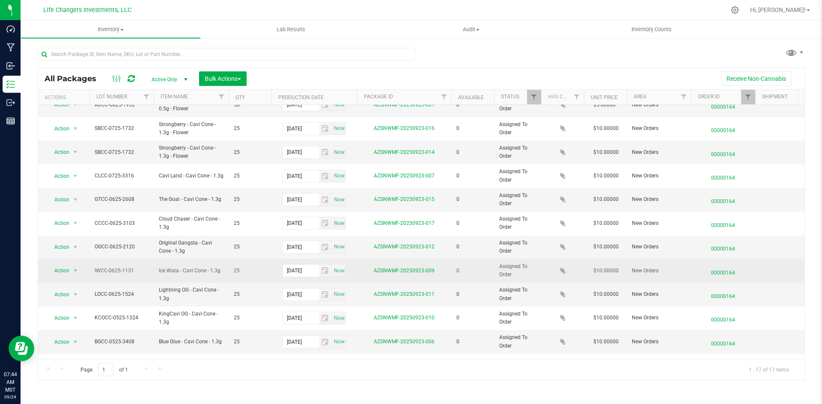
scroll to position [0, 0]
